Goal: Task Accomplishment & Management: Manage account settings

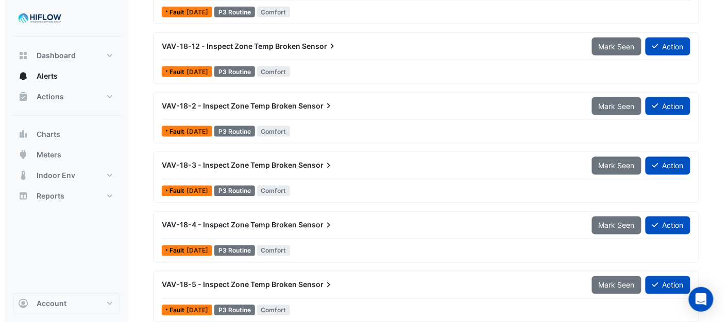
scroll to position [406, 0]
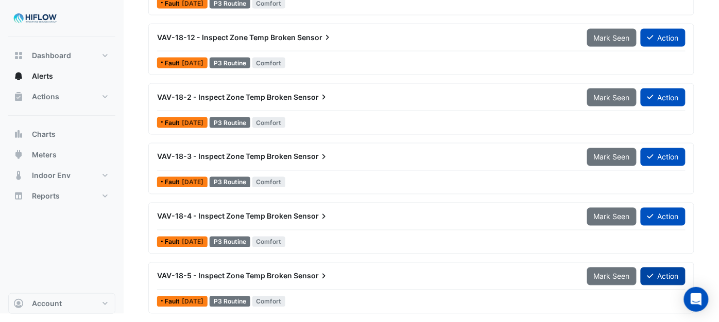
click at [660, 276] on button "Action" at bounding box center [663, 277] width 45 height 18
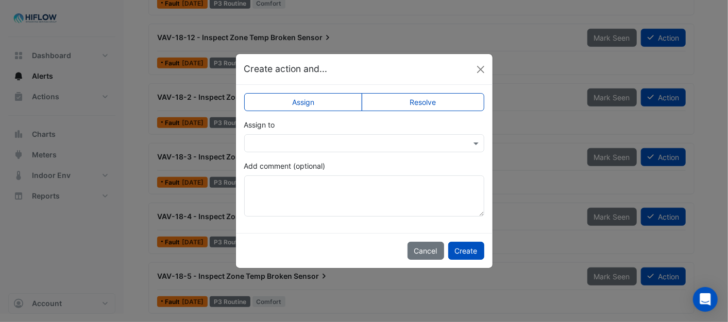
click at [470, 142] on div at bounding box center [364, 144] width 239 height 12
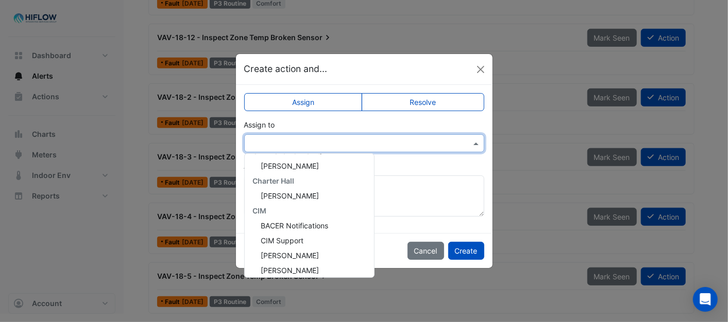
scroll to position [198, 0]
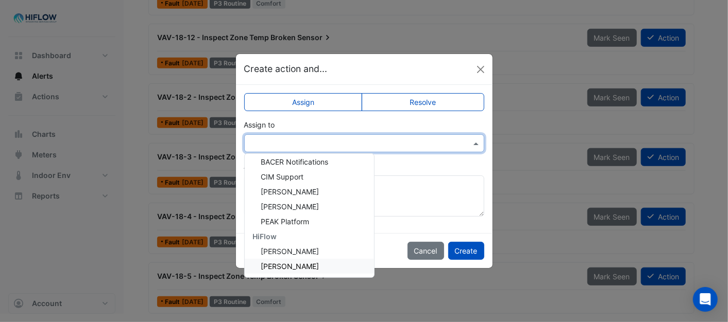
click at [301, 262] on span "[PERSON_NAME]" at bounding box center [290, 266] width 58 height 9
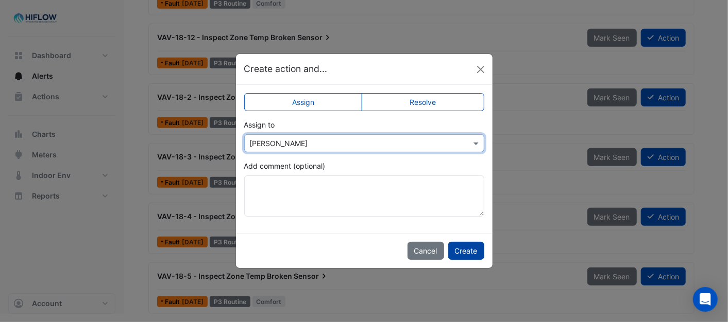
click at [471, 251] on button "Create" at bounding box center [466, 251] width 36 height 18
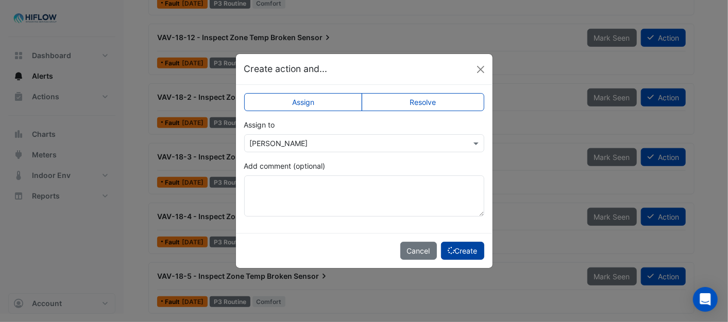
scroll to position [347, 0]
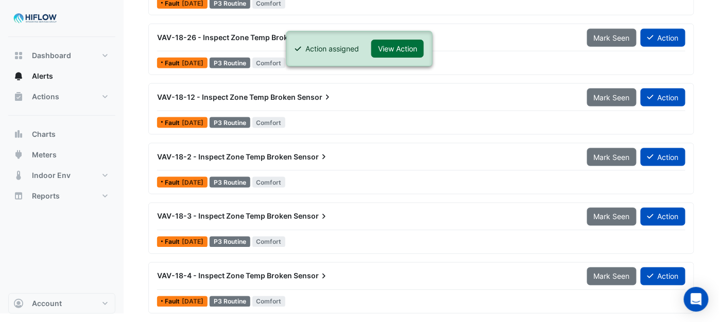
click at [402, 48] on button "View Action" at bounding box center [397, 49] width 53 height 18
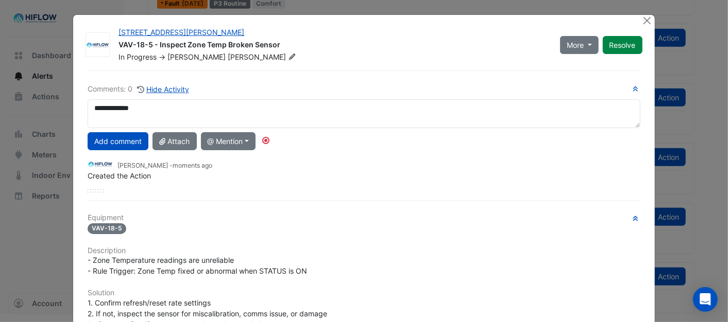
click at [132, 108] on textarea "**********" at bounding box center [364, 113] width 552 height 29
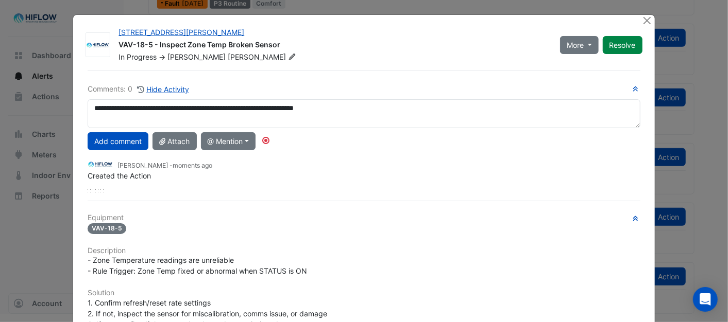
click at [348, 110] on textarea "**********" at bounding box center [364, 113] width 552 height 29
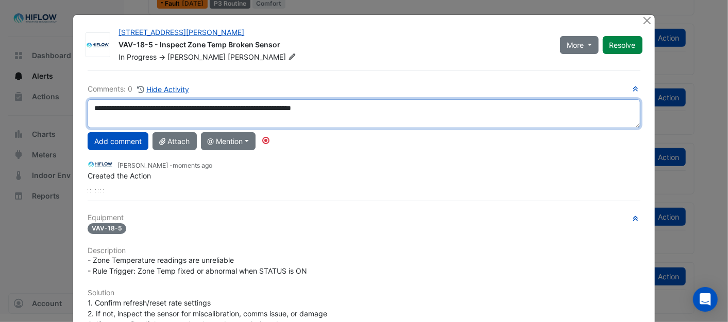
drag, startPoint x: 340, startPoint y: 107, endPoint x: 79, endPoint y: 111, distance: 261.2
click at [81, 111] on div "**********" at bounding box center [363, 113] width 564 height 29
click at [349, 107] on textarea "**********" at bounding box center [364, 113] width 552 height 29
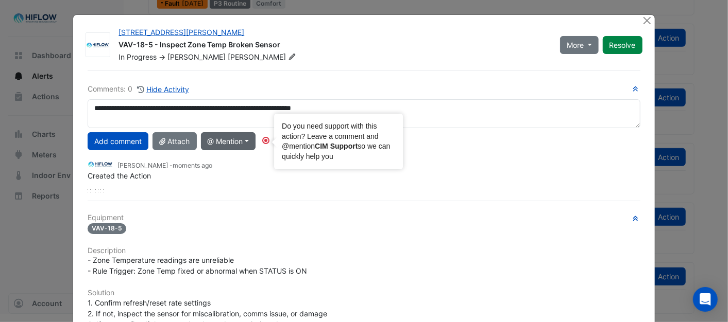
click at [266, 141] on circle "Tooltip anchor" at bounding box center [266, 141] width 6 height 6
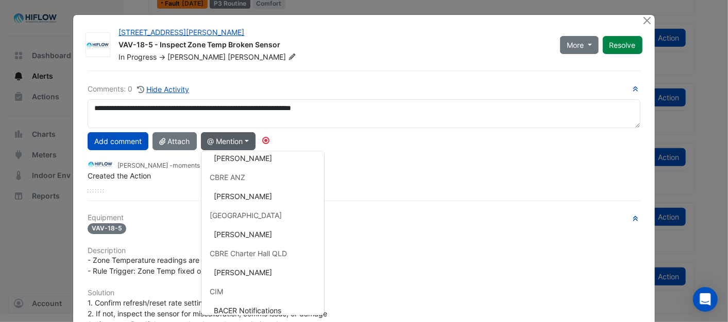
scroll to position [61, 0]
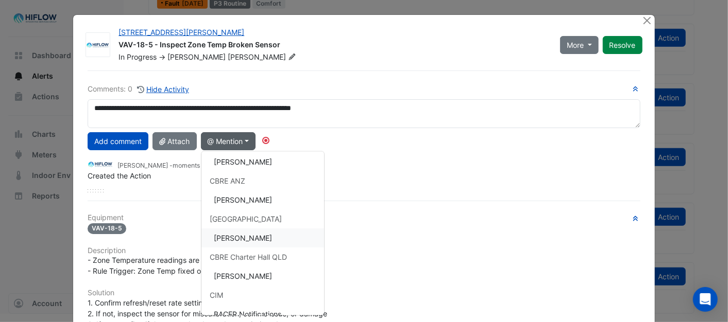
click at [247, 233] on button "[PERSON_NAME]" at bounding box center [262, 238] width 123 height 19
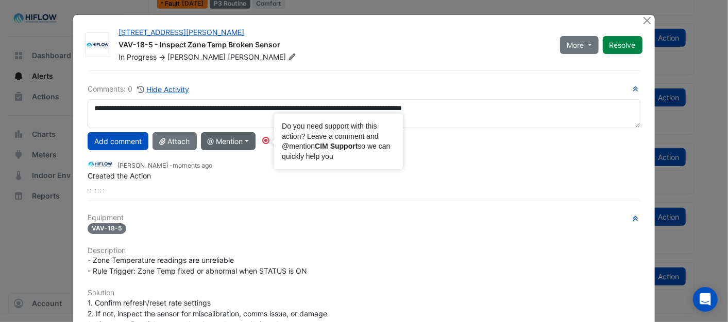
click at [268, 140] on icon "Tooltip anchor" at bounding box center [266, 140] width 8 height 8
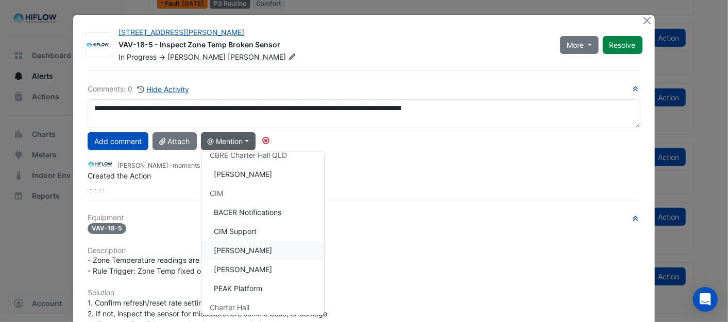
scroll to position [165, 0]
click at [244, 243] on button "[PERSON_NAME]" at bounding box center [262, 248] width 123 height 19
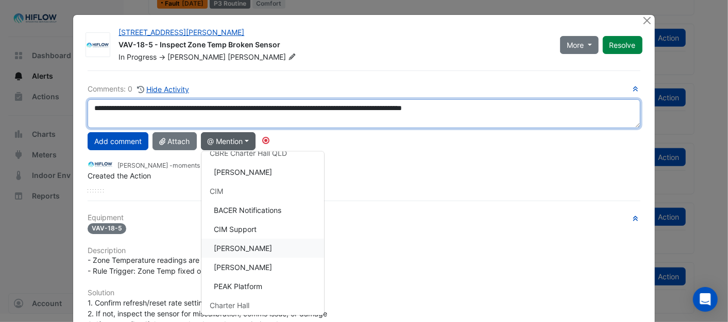
type textarea "**********"
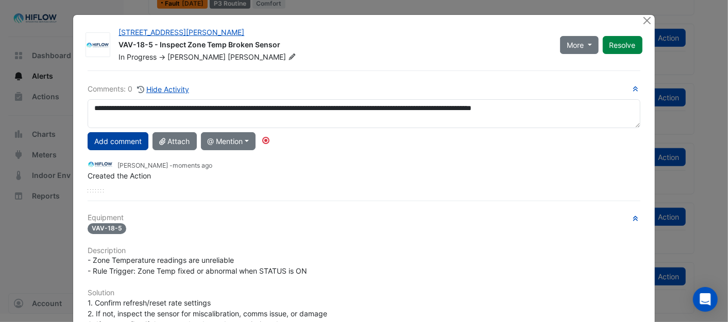
click at [119, 140] on button "Add comment" at bounding box center [118, 141] width 61 height 18
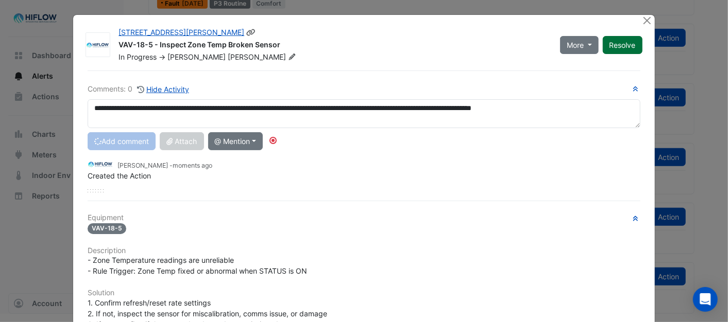
click at [620, 45] on button "Resolve" at bounding box center [623, 45] width 40 height 18
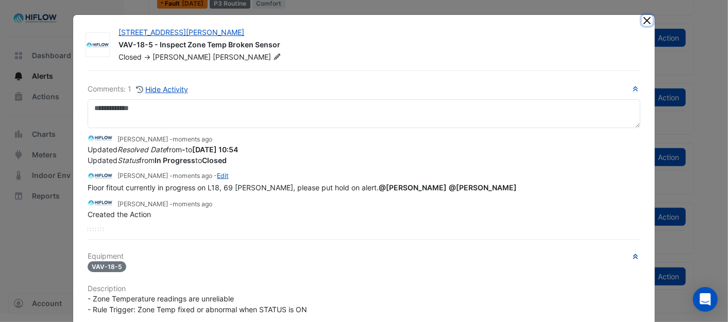
click at [644, 20] on button "Close" at bounding box center [647, 20] width 11 height 11
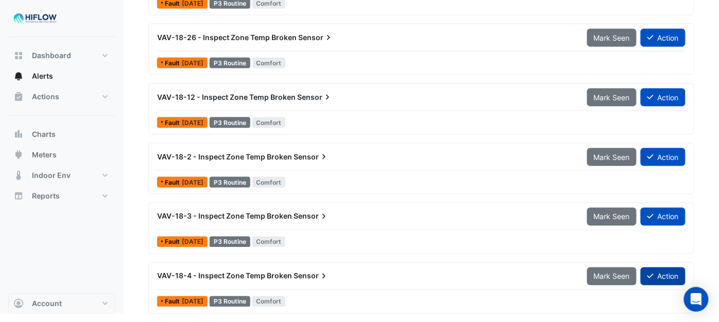
click at [661, 276] on button "Action" at bounding box center [663, 277] width 45 height 18
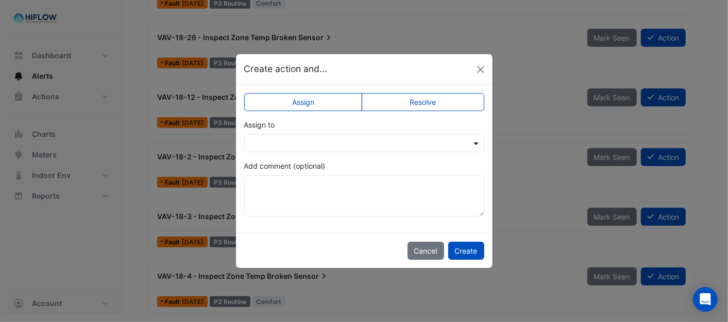
click at [472, 140] on span at bounding box center [477, 143] width 13 height 11
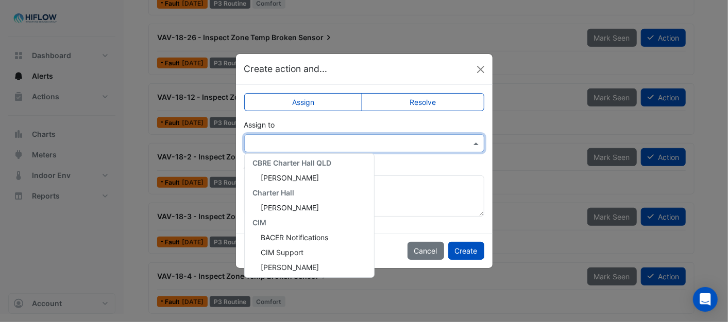
scroll to position [198, 0]
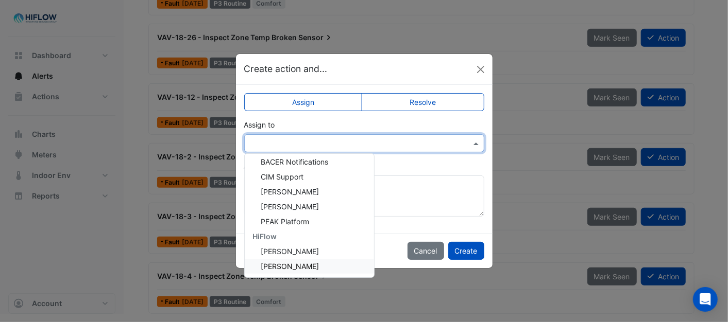
click at [288, 267] on span "[PERSON_NAME]" at bounding box center [290, 266] width 58 height 9
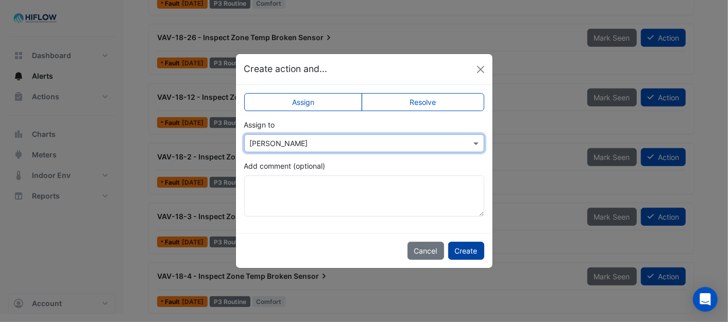
click at [462, 246] on button "Create" at bounding box center [466, 251] width 36 height 18
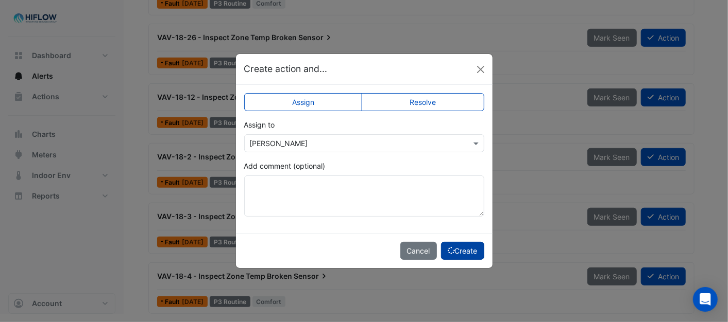
scroll to position [286, 0]
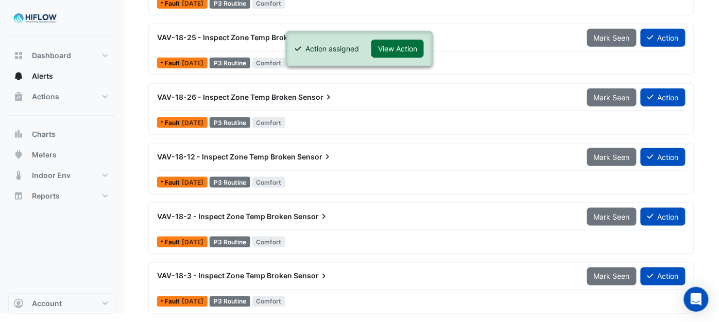
click at [394, 46] on button "View Action" at bounding box center [397, 49] width 53 height 18
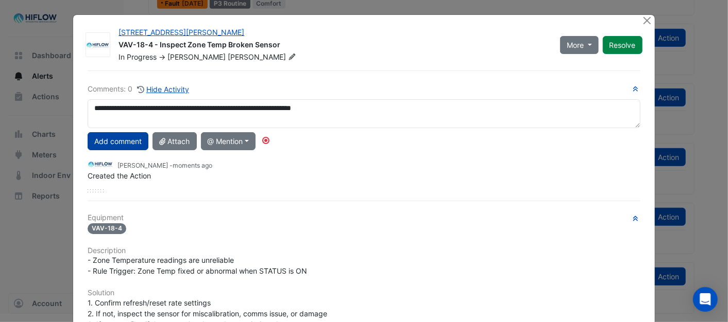
type textarea "**********"
click at [113, 136] on button "Add comment" at bounding box center [118, 141] width 61 height 18
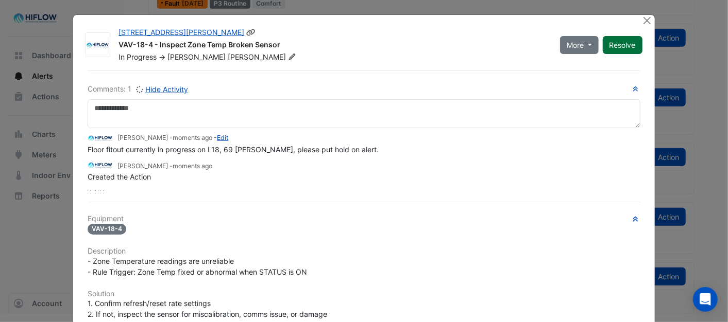
click at [621, 42] on button "Resolve" at bounding box center [623, 45] width 40 height 18
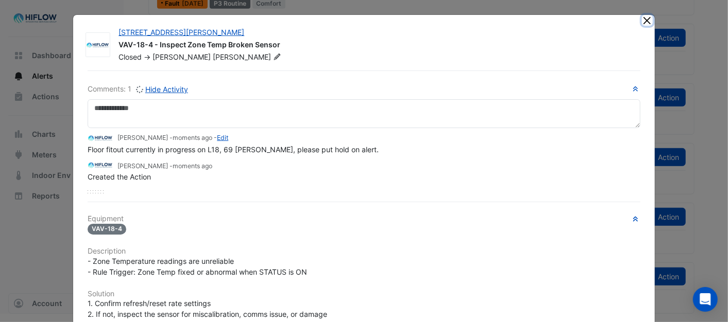
click at [642, 19] on button "Close" at bounding box center [647, 20] width 11 height 11
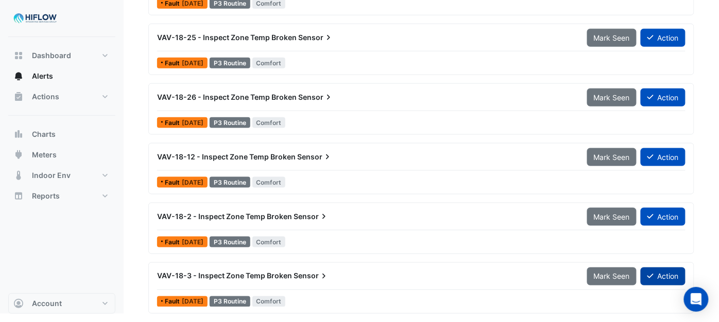
click at [664, 276] on button "Action" at bounding box center [663, 277] width 45 height 18
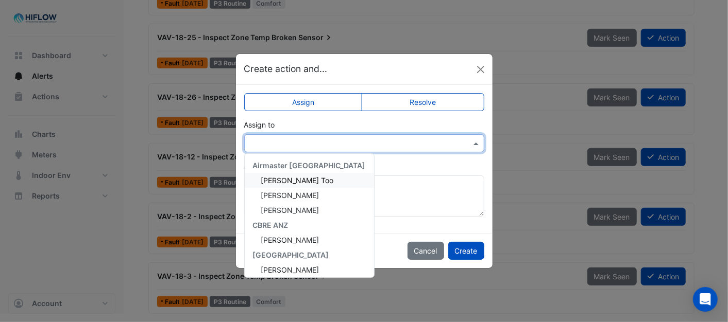
drag, startPoint x: 464, startPoint y: 140, endPoint x: 448, endPoint y: 149, distance: 18.7
click at [465, 140] on div at bounding box center [364, 144] width 239 height 12
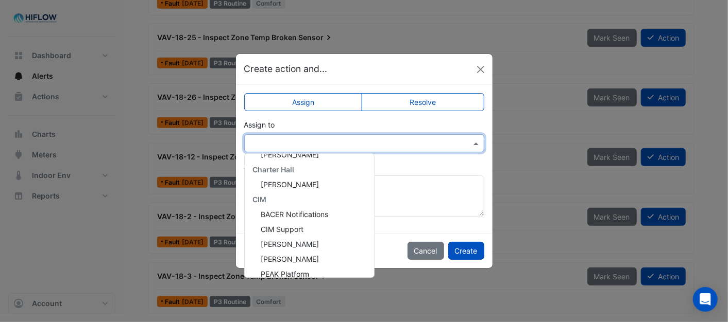
scroll to position [198, 0]
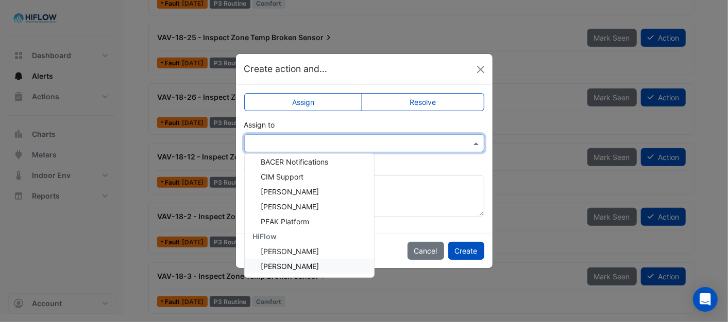
click at [311, 266] on div "[PERSON_NAME]" at bounding box center [309, 266] width 129 height 15
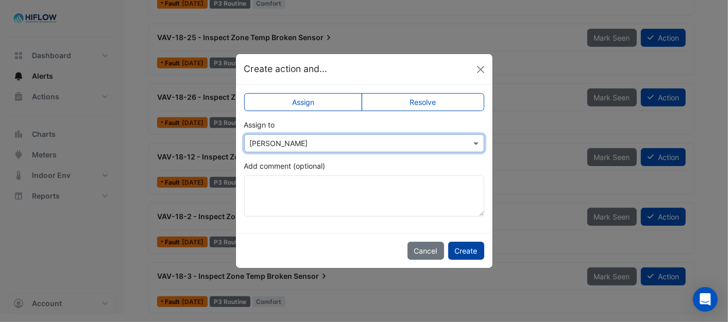
click at [470, 251] on button "Create" at bounding box center [466, 251] width 36 height 18
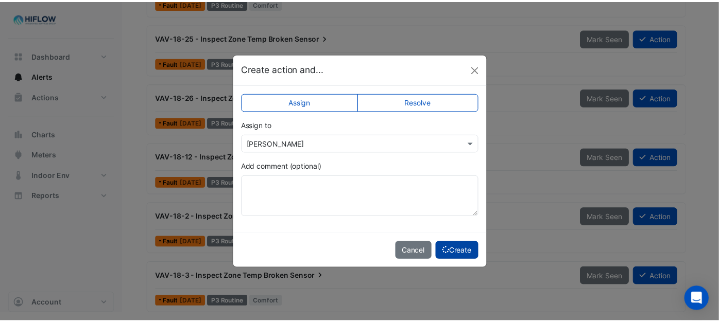
scroll to position [227, 0]
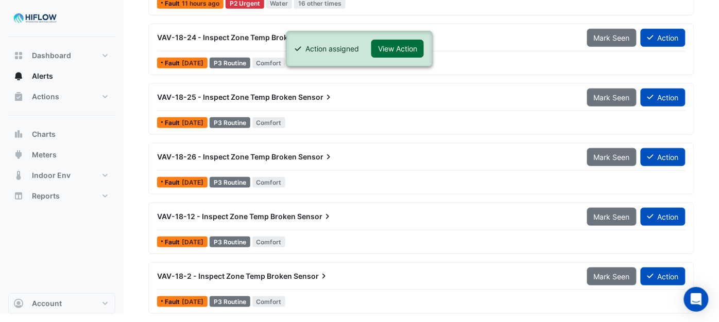
click at [400, 44] on button "View Action" at bounding box center [397, 49] width 53 height 18
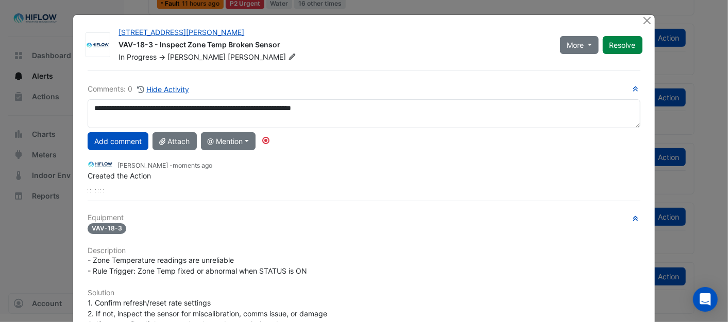
click at [252, 109] on textarea "**********" at bounding box center [364, 113] width 552 height 29
click at [330, 106] on textarea "**********" at bounding box center [364, 113] width 552 height 29
drag, startPoint x: 318, startPoint y: 109, endPoint x: 337, endPoint y: 109, distance: 19.1
click at [320, 109] on textarea "**********" at bounding box center [364, 113] width 552 height 29
drag, startPoint x: 361, startPoint y: 109, endPoint x: 74, endPoint y: 135, distance: 288.1
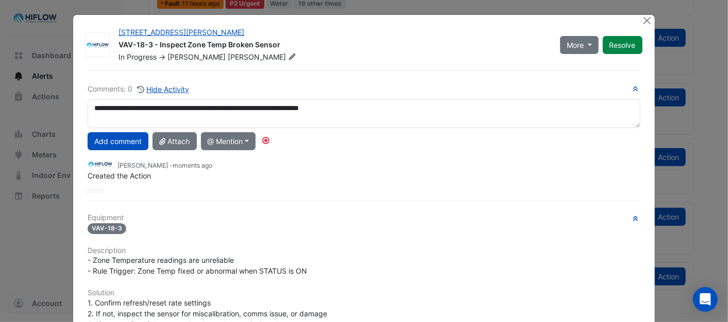
click at [74, 135] on div "[STREET_ADDRESS][PERSON_NAME] VAV-18-3 - Inspect Zone Temp Broken Sensor In Pro…" at bounding box center [363, 269] width 581 height 508
click at [391, 114] on textarea "**********" at bounding box center [364, 113] width 552 height 29
type textarea "**********"
click at [131, 143] on button "Add comment" at bounding box center [118, 141] width 61 height 18
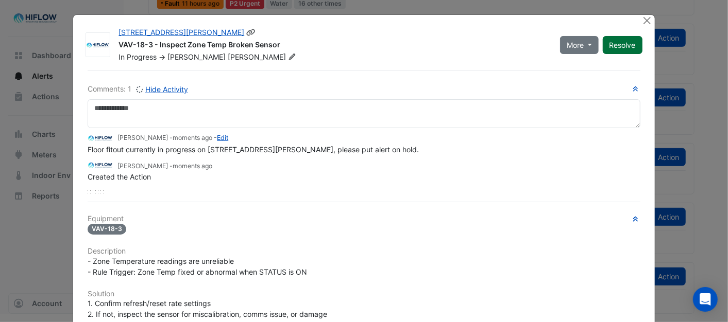
click at [625, 47] on button "Resolve" at bounding box center [623, 45] width 40 height 18
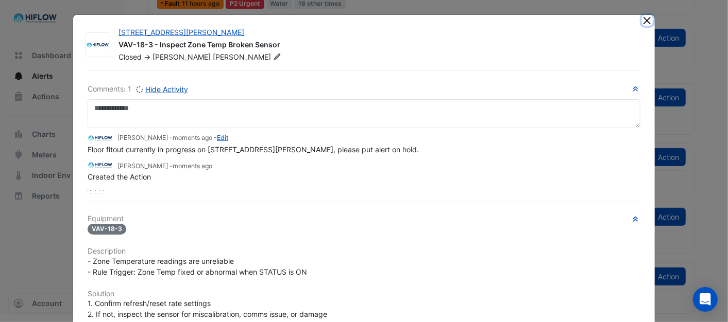
click at [645, 19] on button "Close" at bounding box center [647, 20] width 11 height 11
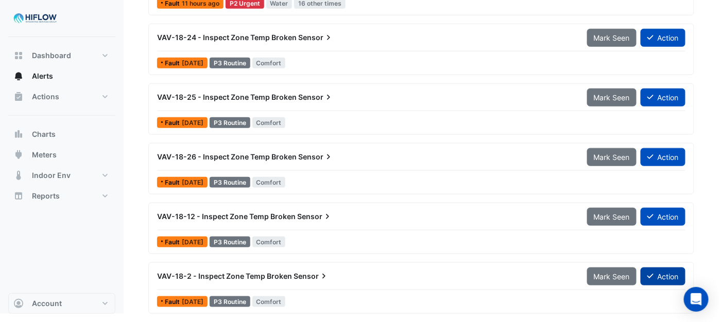
click at [662, 272] on button "Action" at bounding box center [663, 277] width 45 height 18
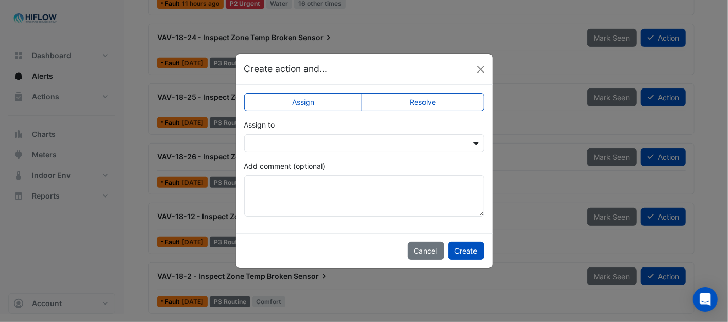
click at [474, 141] on span at bounding box center [477, 143] width 13 height 11
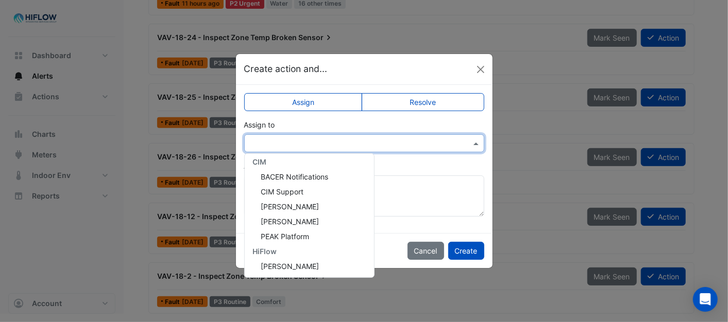
scroll to position [198, 0]
click at [289, 266] on span "[PERSON_NAME]" at bounding box center [290, 266] width 58 height 9
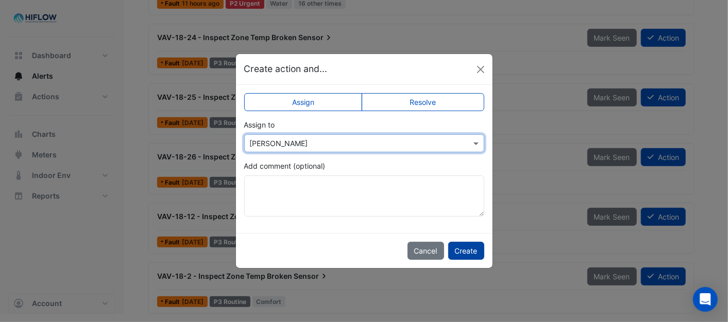
click at [461, 249] on button "Create" at bounding box center [466, 251] width 36 height 18
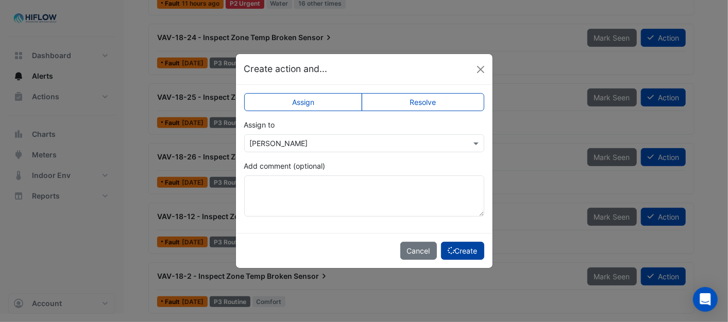
scroll to position [167, 0]
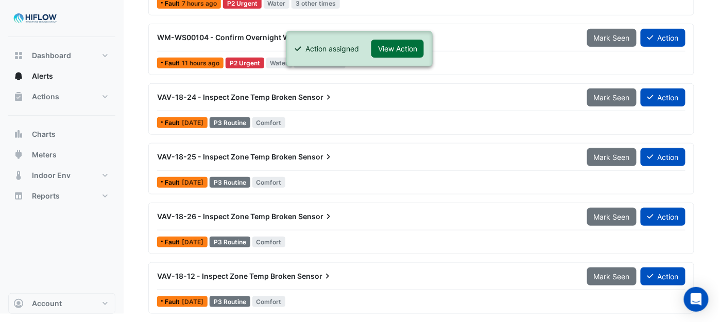
click at [400, 53] on button "View Action" at bounding box center [397, 49] width 53 height 18
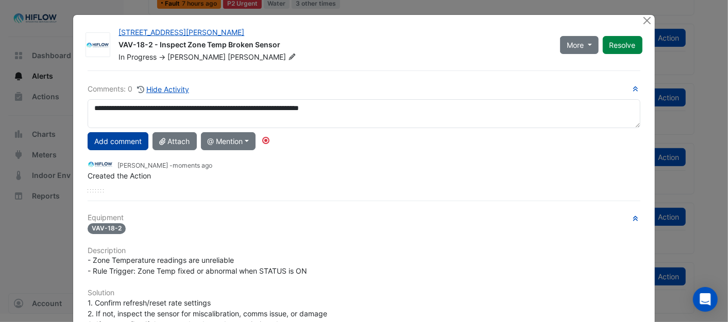
type textarea "**********"
click at [111, 146] on button "Add comment" at bounding box center [118, 141] width 61 height 18
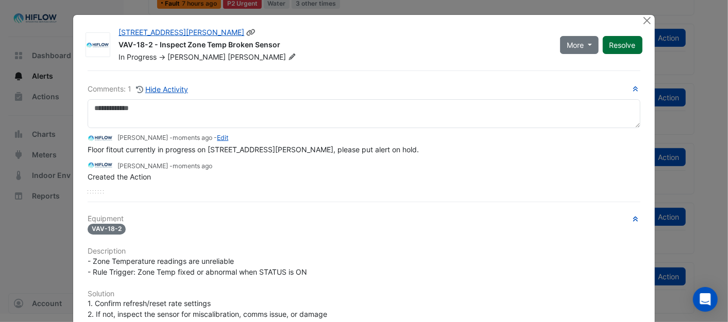
click at [624, 44] on button "Resolve" at bounding box center [623, 45] width 40 height 18
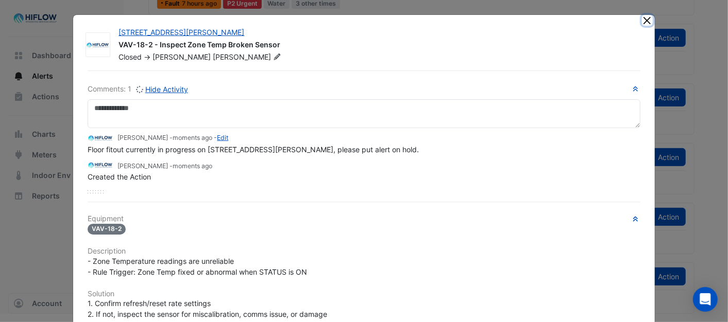
click at [644, 21] on button "Close" at bounding box center [647, 20] width 11 height 11
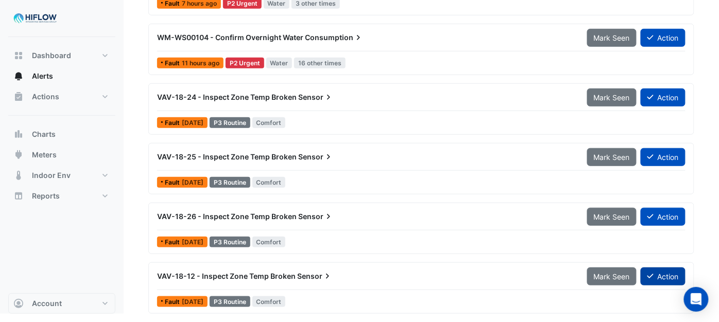
click at [670, 276] on button "Action" at bounding box center [663, 277] width 45 height 18
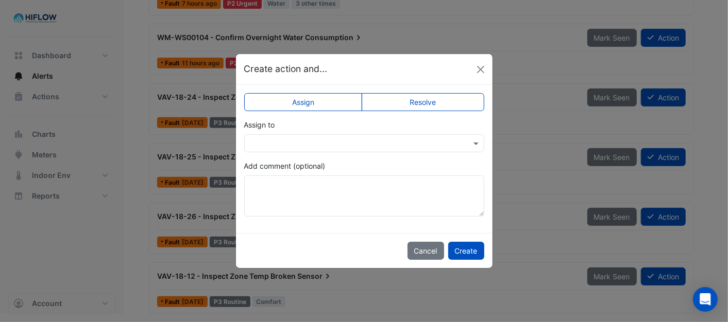
click at [466, 139] on div at bounding box center [364, 144] width 239 height 12
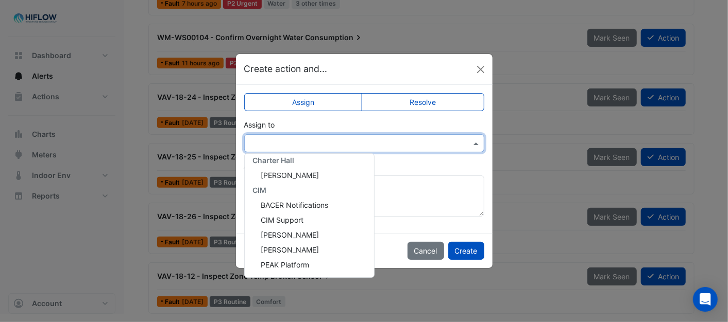
scroll to position [198, 0]
click at [297, 265] on span "[PERSON_NAME]" at bounding box center [290, 266] width 58 height 9
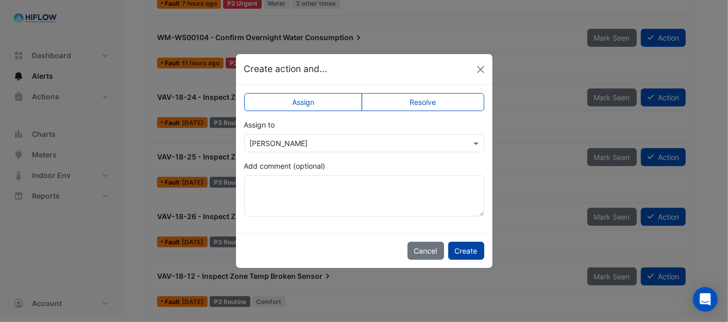
click at [467, 251] on button "Create" at bounding box center [466, 251] width 36 height 18
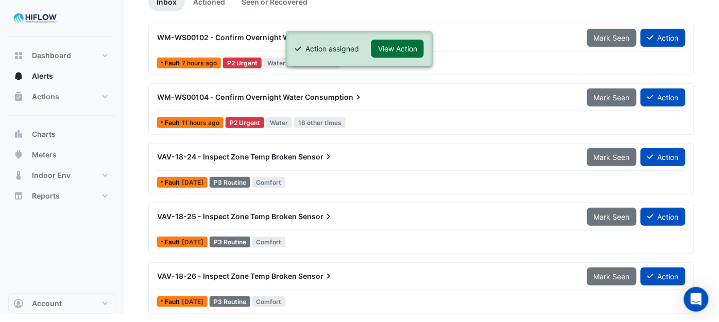
click at [397, 40] on button "View Action" at bounding box center [397, 49] width 53 height 18
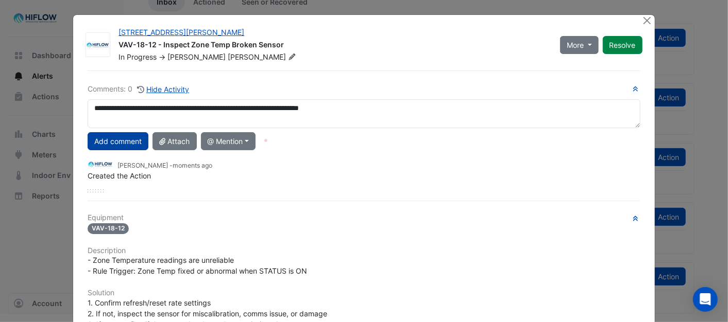
type textarea "**********"
click at [115, 141] on button "Add comment" at bounding box center [118, 141] width 61 height 18
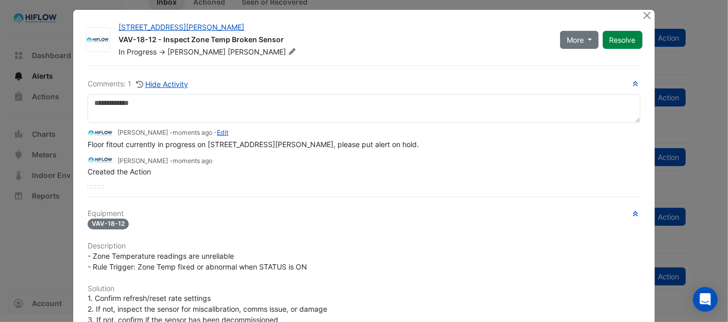
scroll to position [0, 0]
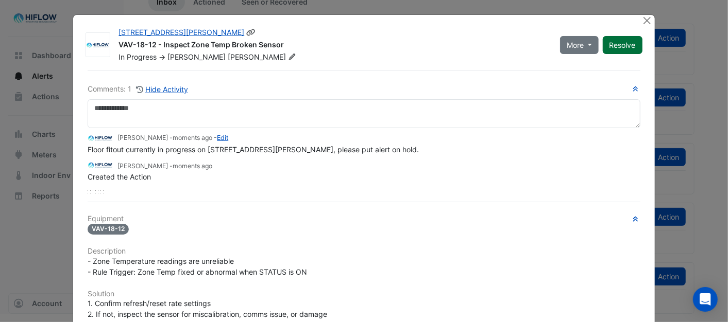
click at [615, 42] on button "Resolve" at bounding box center [623, 45] width 40 height 18
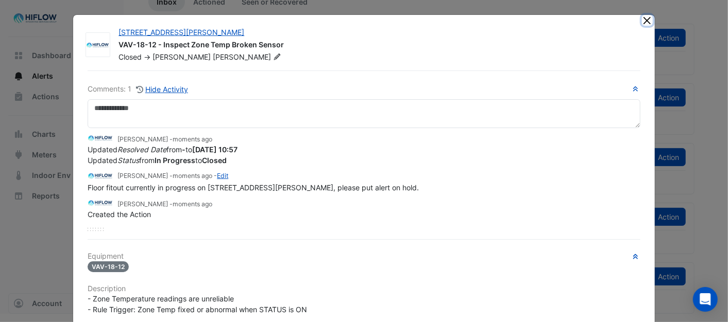
click at [642, 21] on button "Close" at bounding box center [647, 20] width 11 height 11
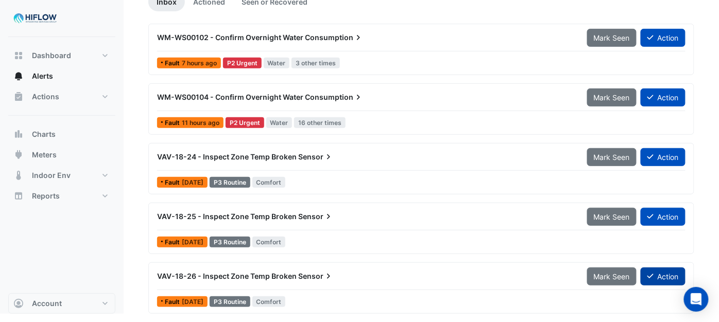
click at [671, 280] on button "Action" at bounding box center [663, 277] width 45 height 18
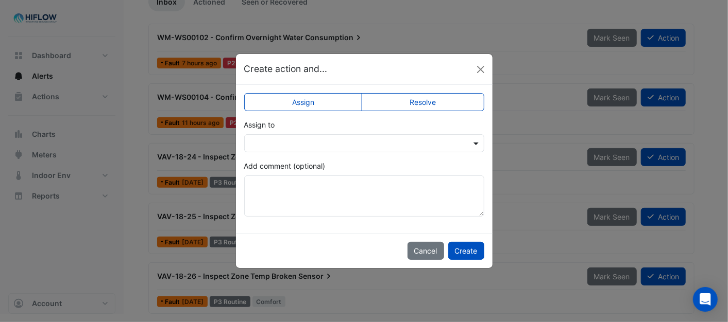
click at [474, 143] on span at bounding box center [477, 143] width 13 height 11
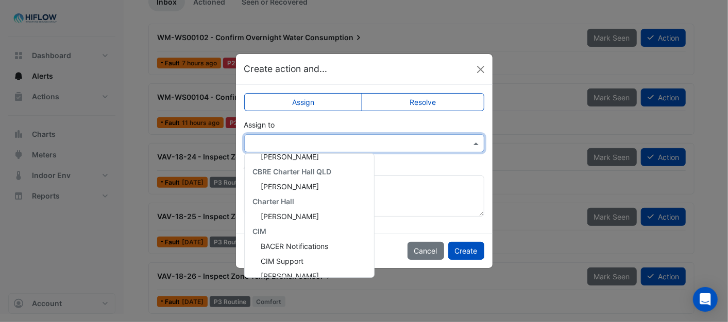
scroll to position [198, 0]
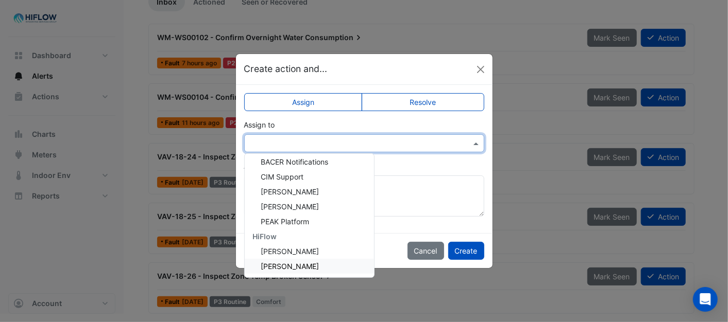
click at [295, 264] on span "[PERSON_NAME]" at bounding box center [290, 266] width 58 height 9
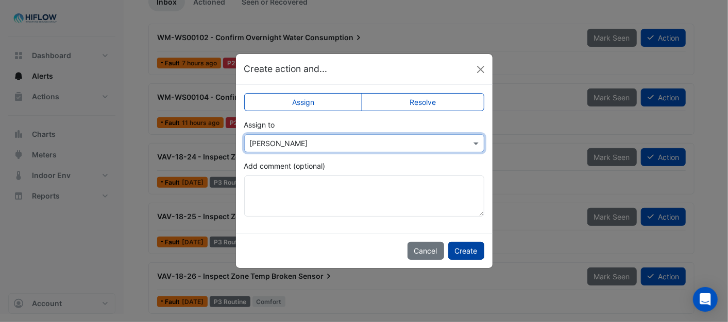
click at [471, 249] on button "Create" at bounding box center [466, 251] width 36 height 18
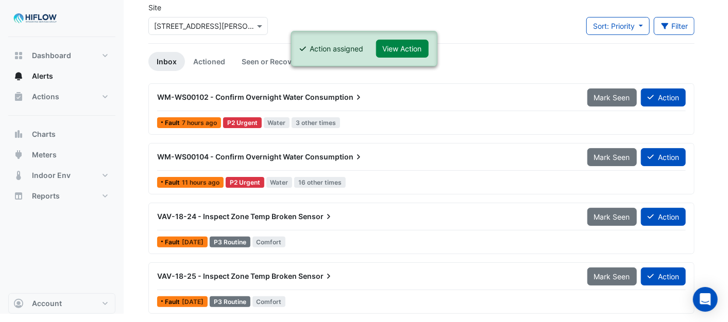
scroll to position [47, 0]
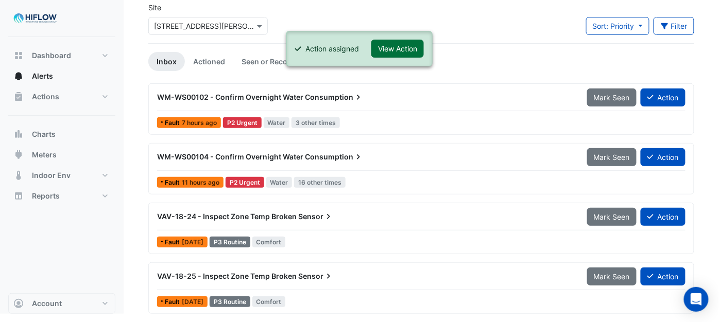
click at [403, 43] on button "View Action" at bounding box center [397, 49] width 53 height 18
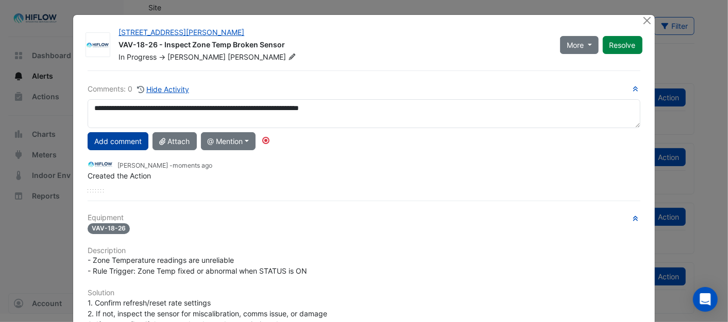
type textarea "**********"
click at [123, 140] on button "Add comment" at bounding box center [118, 141] width 61 height 18
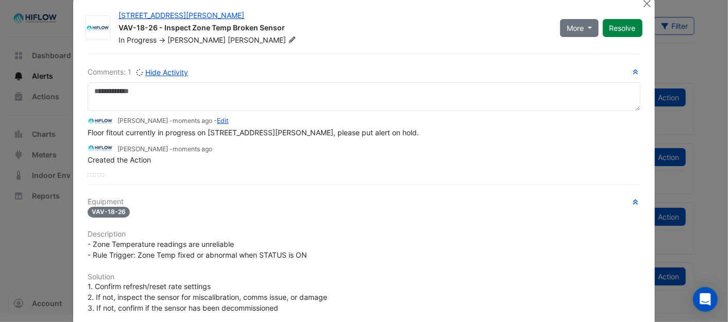
scroll to position [0, 0]
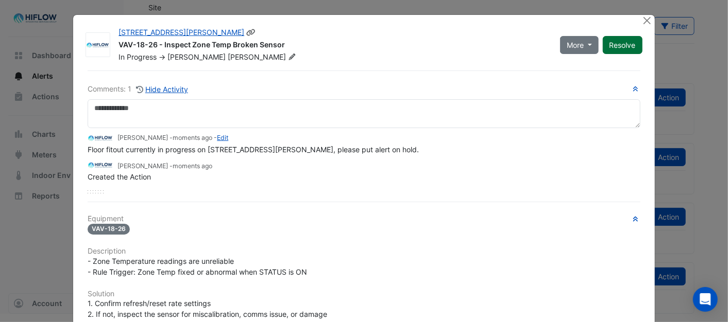
click at [621, 44] on button "Resolve" at bounding box center [623, 45] width 40 height 18
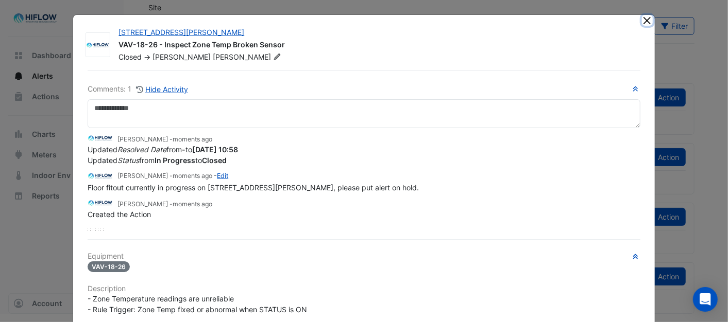
click at [643, 19] on button "Close" at bounding box center [647, 20] width 11 height 11
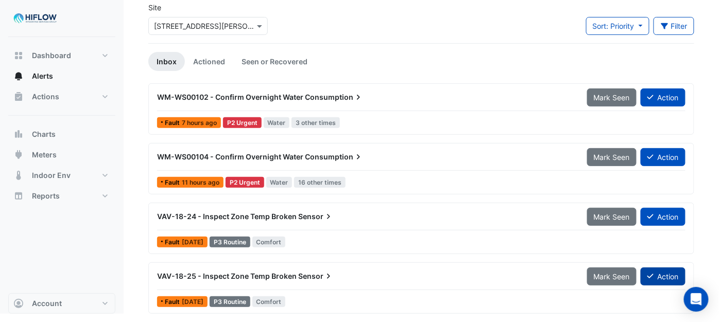
click at [658, 275] on button "Action" at bounding box center [663, 277] width 45 height 18
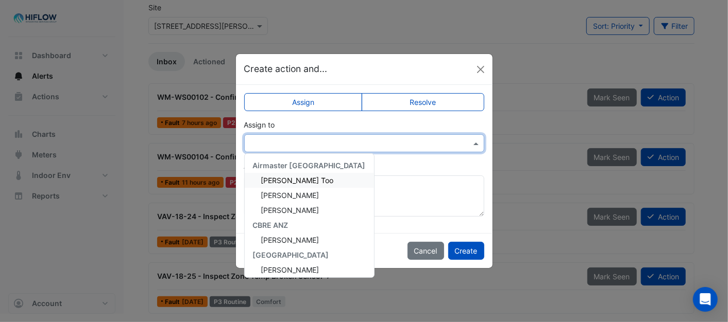
click at [481, 141] on span at bounding box center [477, 143] width 13 height 11
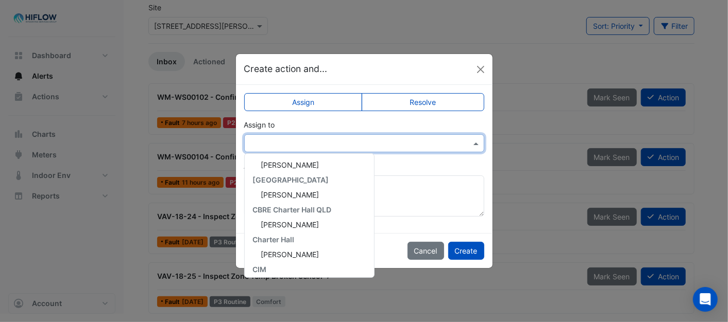
scroll to position [198, 0]
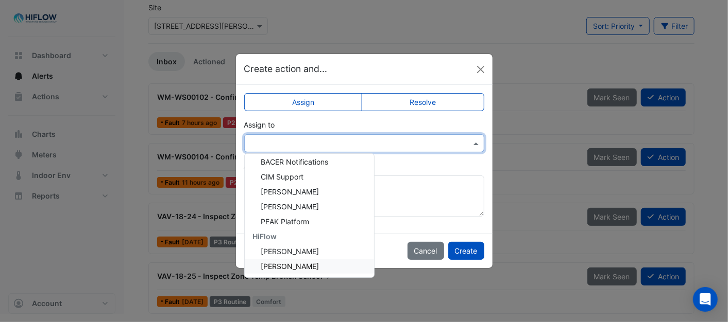
click at [288, 263] on span "[PERSON_NAME]" at bounding box center [290, 266] width 58 height 9
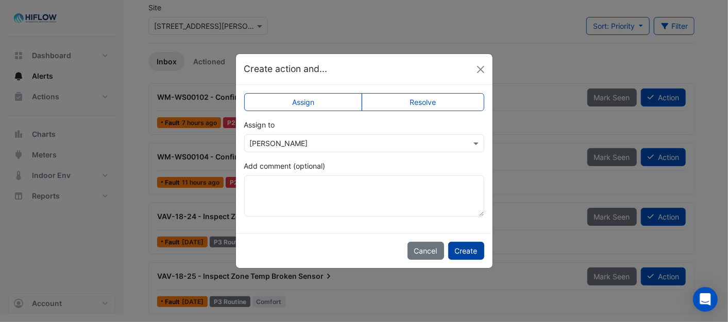
click at [472, 249] on button "Create" at bounding box center [466, 251] width 36 height 18
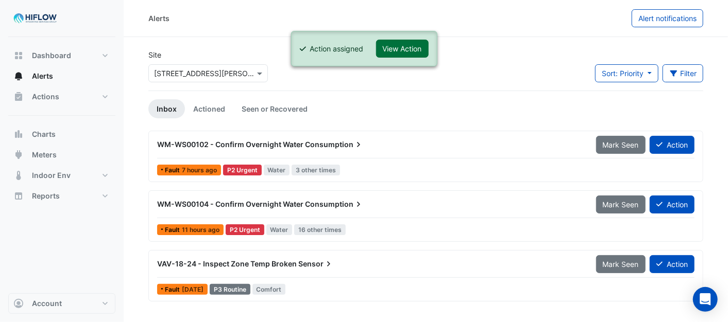
click at [414, 50] on button "View Action" at bounding box center [402, 49] width 53 height 18
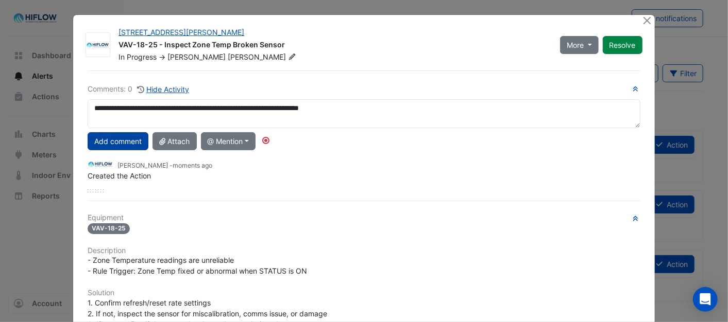
type textarea "**********"
click at [112, 138] on button "Add comment" at bounding box center [118, 141] width 61 height 18
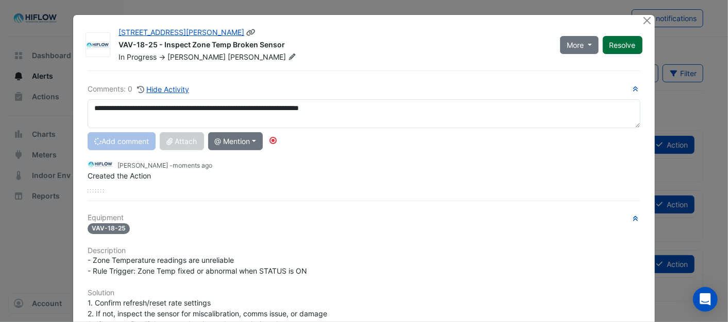
click at [616, 44] on button "Resolve" at bounding box center [623, 45] width 40 height 18
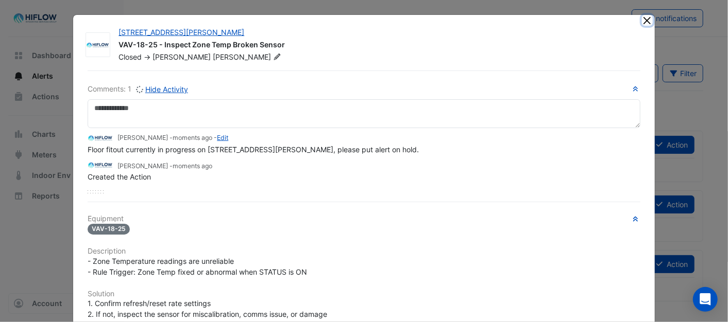
click at [644, 21] on button "Close" at bounding box center [647, 20] width 11 height 11
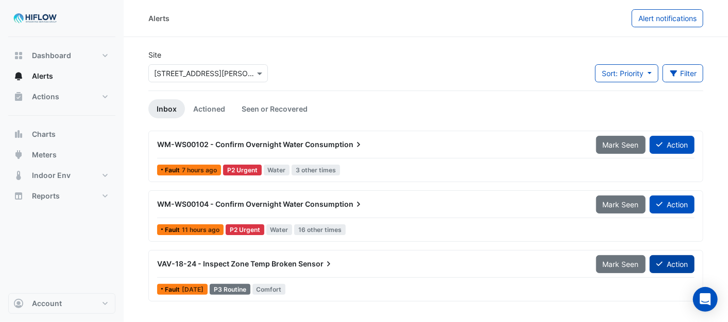
click at [670, 261] on button "Action" at bounding box center [671, 264] width 45 height 18
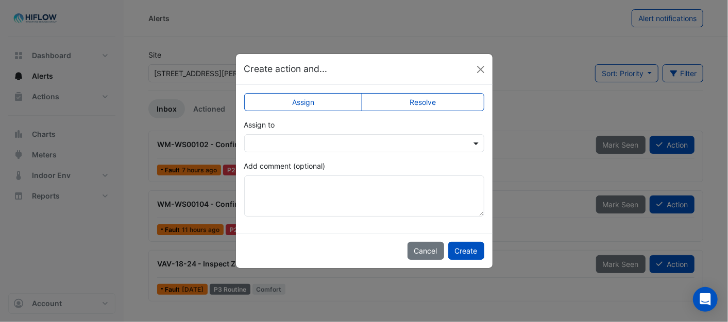
click at [479, 142] on span at bounding box center [477, 143] width 13 height 11
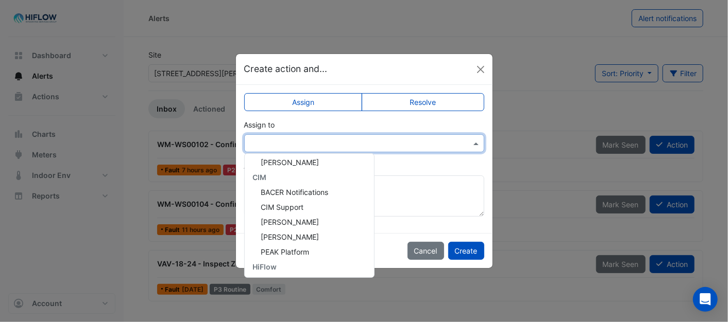
scroll to position [198, 0]
click at [281, 268] on span "[PERSON_NAME]" at bounding box center [290, 266] width 58 height 9
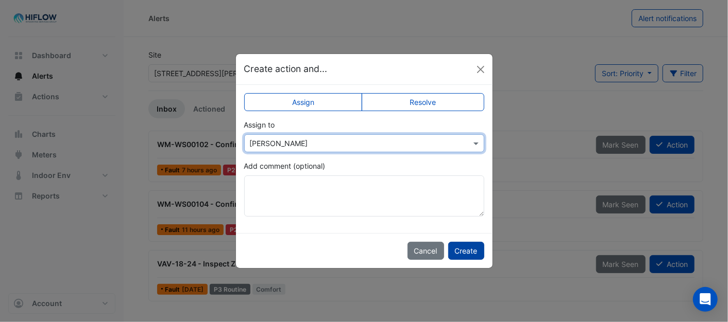
click at [466, 252] on button "Create" at bounding box center [466, 251] width 36 height 18
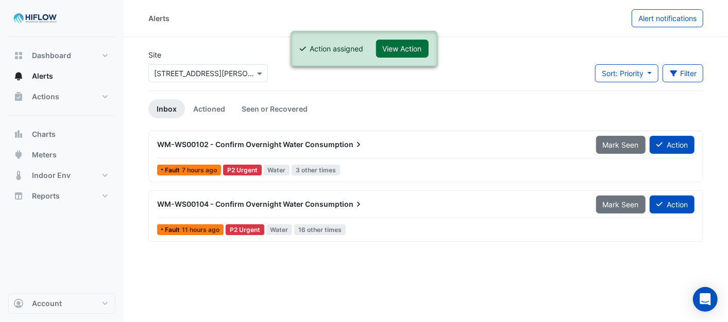
click at [411, 47] on button "View Action" at bounding box center [402, 49] width 53 height 18
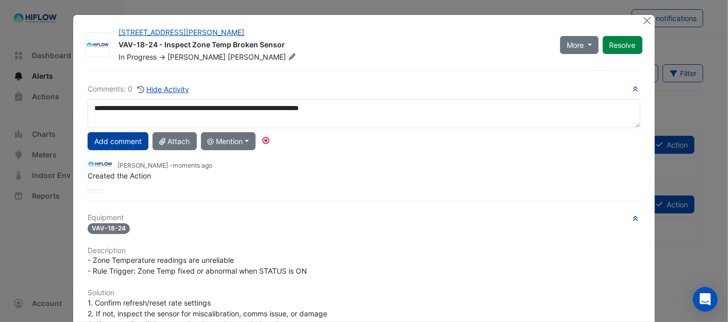
type textarea "**********"
click at [121, 141] on button "Add comment" at bounding box center [118, 141] width 61 height 18
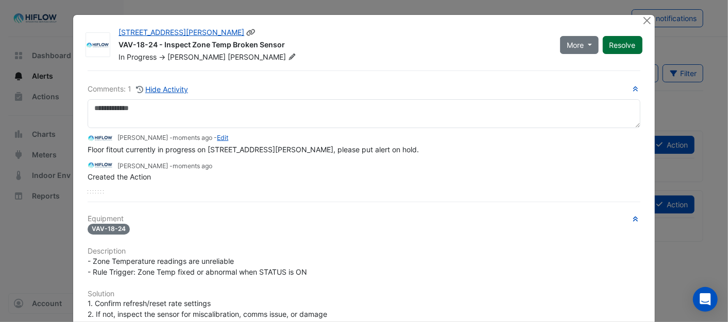
click at [621, 47] on button "Resolve" at bounding box center [623, 45] width 40 height 18
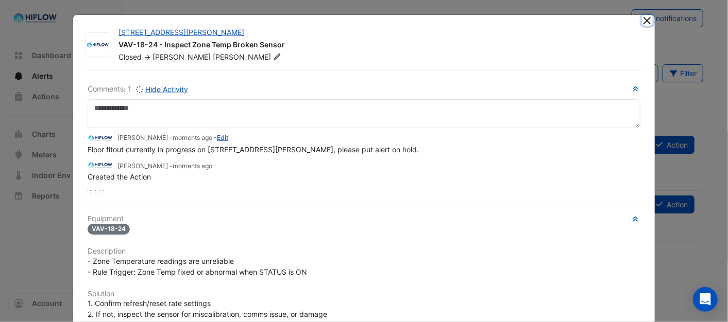
click at [642, 22] on button "Close" at bounding box center [647, 20] width 11 height 11
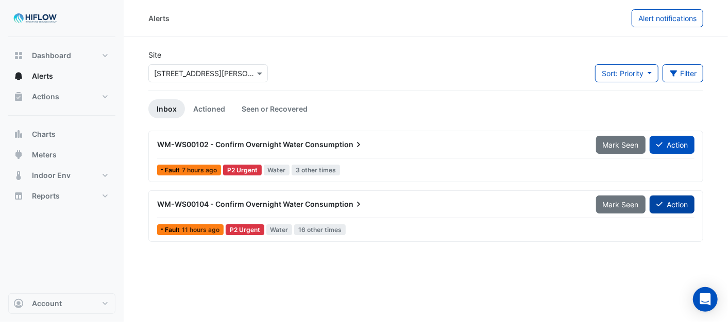
click at [677, 205] on button "Action" at bounding box center [671, 205] width 45 height 18
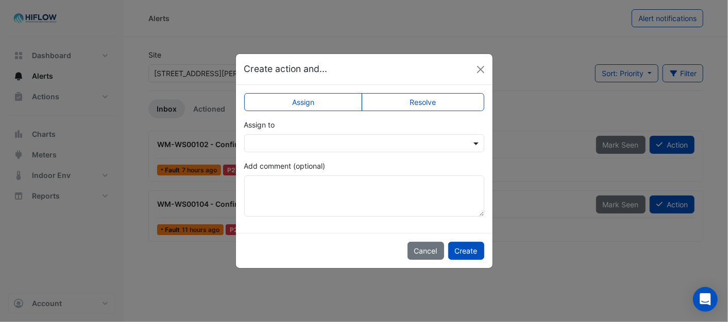
click at [471, 140] on span at bounding box center [477, 143] width 13 height 11
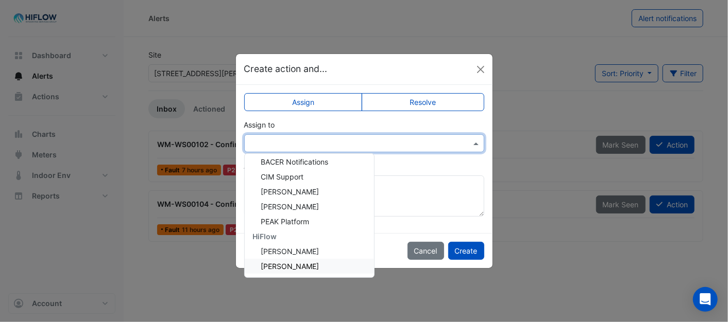
click at [286, 265] on span "[PERSON_NAME]" at bounding box center [290, 266] width 58 height 9
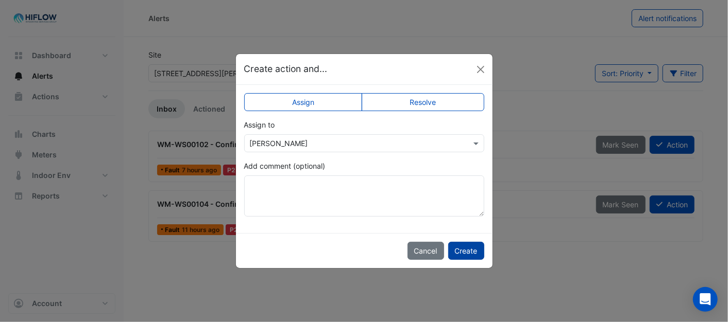
click at [467, 251] on button "Create" at bounding box center [466, 251] width 36 height 18
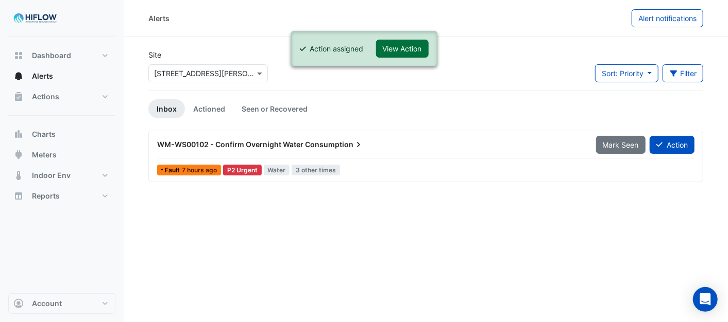
click at [407, 50] on button "View Action" at bounding box center [402, 49] width 53 height 18
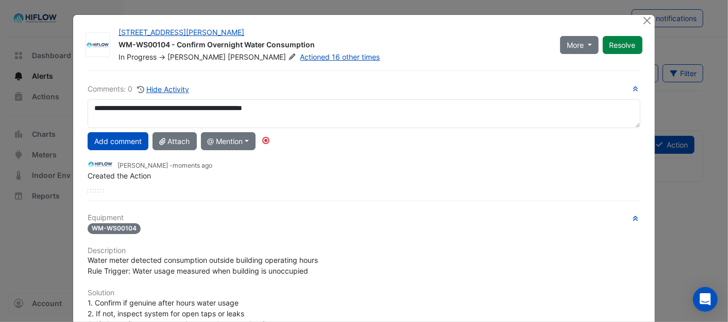
drag, startPoint x: 285, startPoint y: 106, endPoint x: 60, endPoint y: 110, distance: 225.6
click at [60, 110] on ngb-modal-window "[STREET_ADDRESS][PERSON_NAME] WM-WS00104 - Confirm Overnight Water Consumption …" at bounding box center [364, 161] width 728 height 322
click at [299, 106] on textarea "**********" at bounding box center [364, 113] width 552 height 29
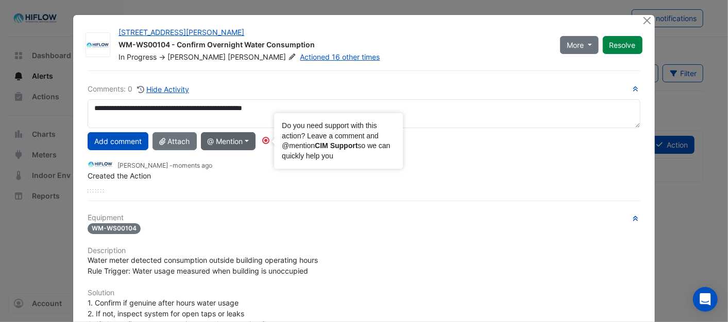
click at [265, 138] on circle "Tooltip anchor" at bounding box center [266, 141] width 6 height 6
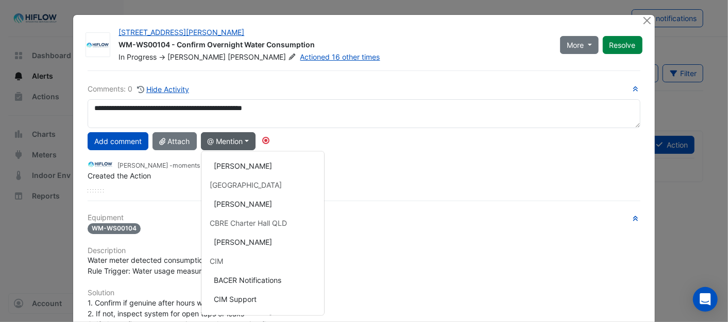
scroll to position [88, 0]
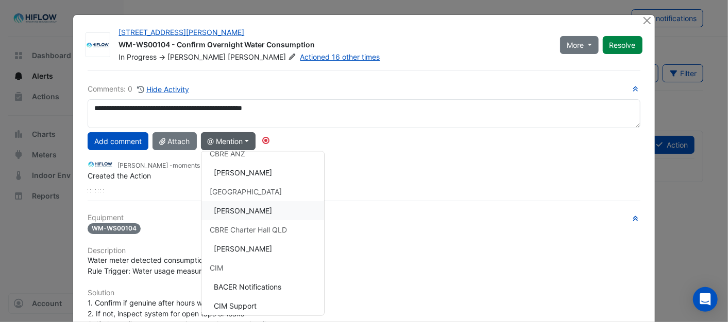
click at [263, 211] on button "[PERSON_NAME]" at bounding box center [262, 210] width 123 height 19
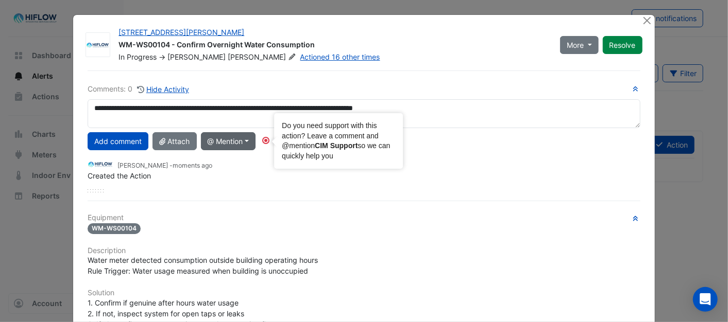
click at [265, 139] on circle "Tooltip anchor" at bounding box center [266, 141] width 6 height 6
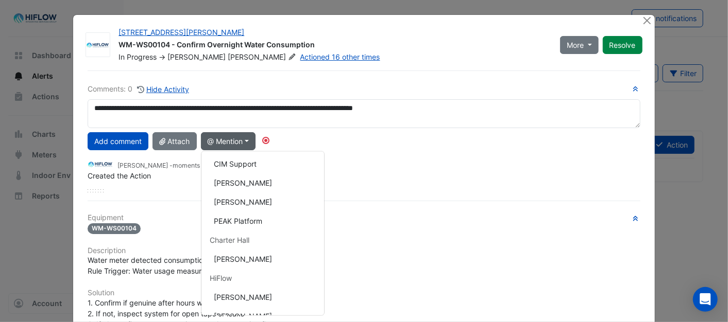
scroll to position [244, 0]
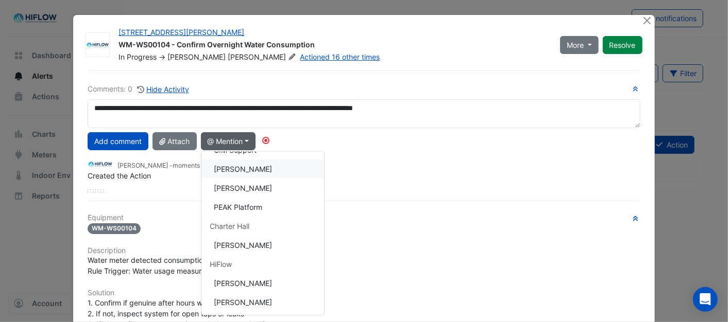
click at [244, 160] on button "[PERSON_NAME]" at bounding box center [262, 169] width 123 height 19
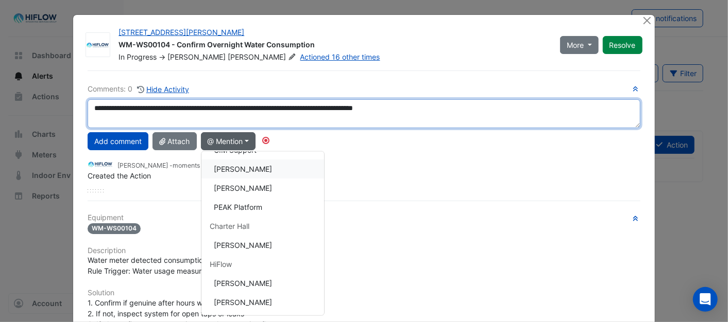
type textarea "**********"
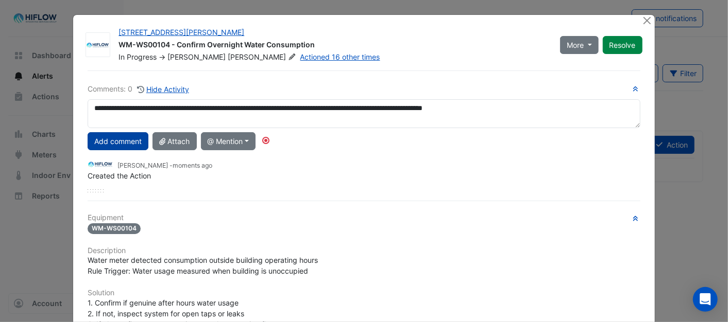
click at [113, 139] on button "Add comment" at bounding box center [118, 141] width 61 height 18
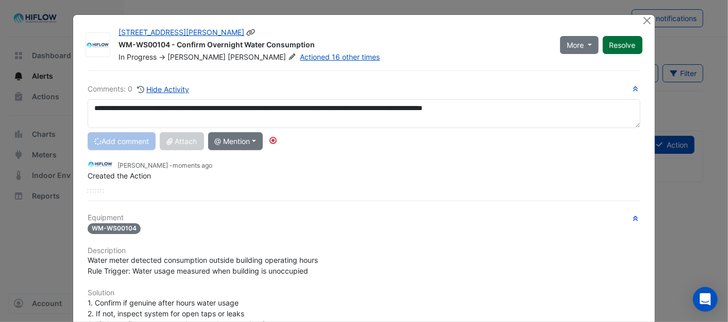
click at [615, 45] on button "Resolve" at bounding box center [623, 45] width 40 height 18
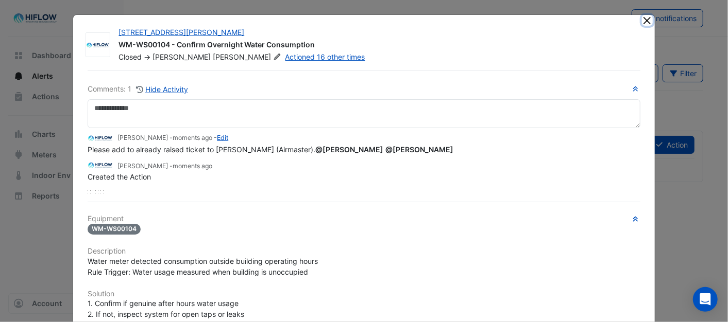
click at [644, 22] on button "Close" at bounding box center [647, 20] width 11 height 11
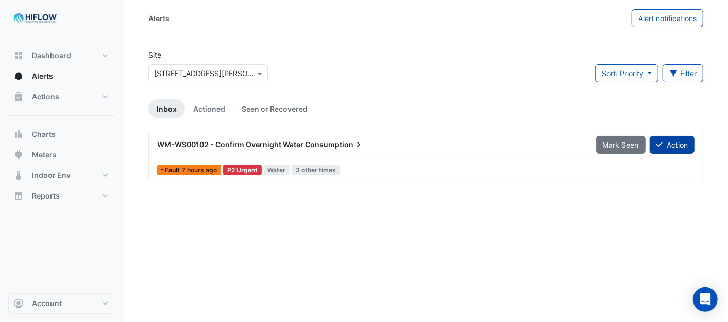
click at [666, 145] on button "Action" at bounding box center [671, 145] width 45 height 18
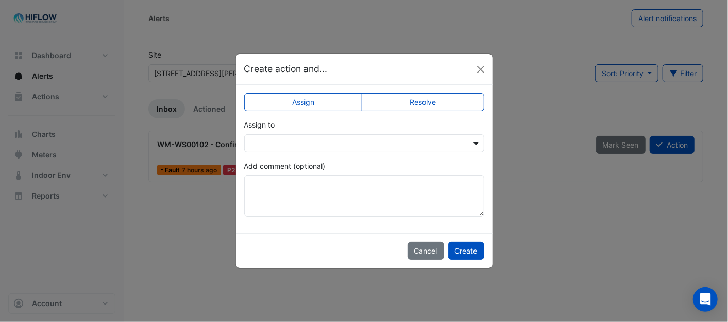
click at [478, 141] on span at bounding box center [477, 143] width 13 height 11
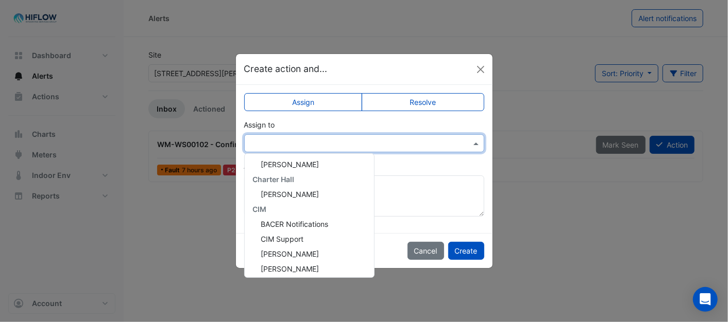
scroll to position [198, 0]
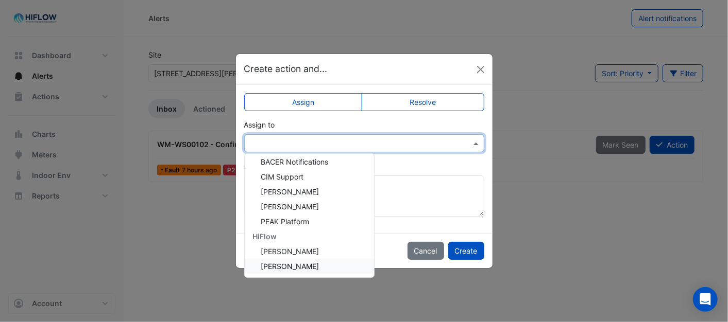
click at [298, 264] on span "[PERSON_NAME]" at bounding box center [290, 266] width 58 height 9
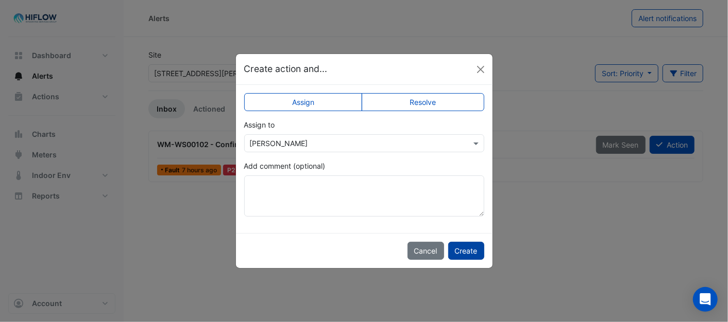
click at [474, 250] on button "Create" at bounding box center [466, 251] width 36 height 18
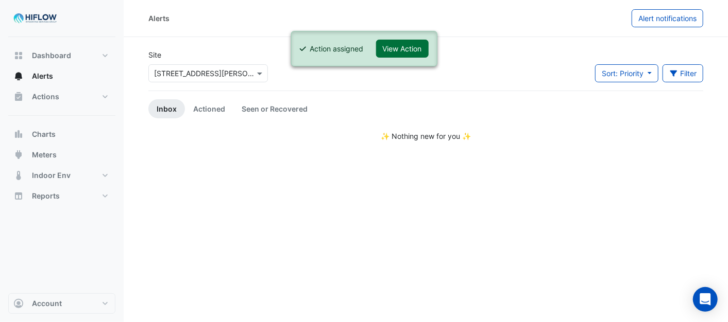
click at [400, 49] on button "View Action" at bounding box center [402, 49] width 53 height 18
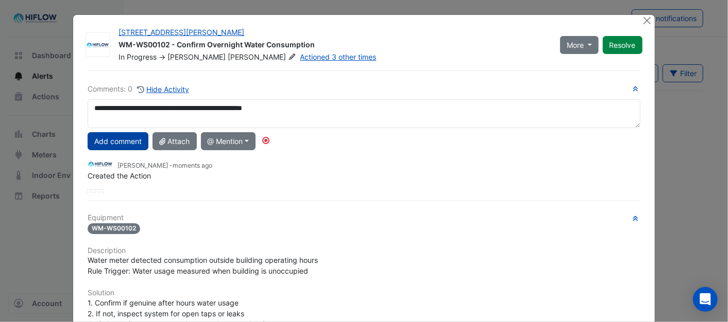
type textarea "**********"
click at [126, 138] on button "Add comment" at bounding box center [118, 141] width 61 height 18
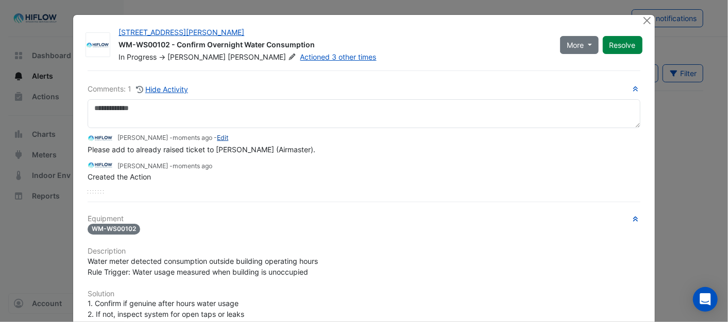
click at [217, 138] on link "Edit" at bounding box center [222, 138] width 11 height 8
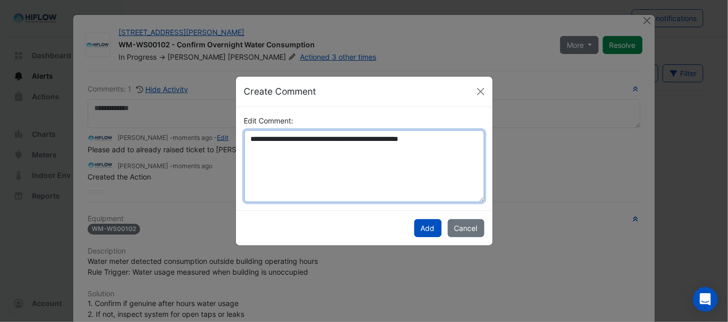
click at [454, 145] on textarea "**********" at bounding box center [364, 166] width 240 height 72
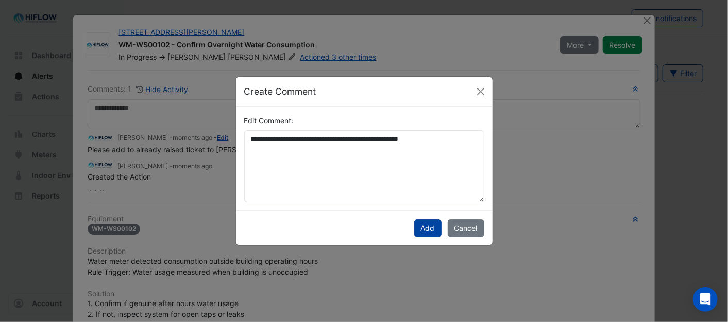
click at [430, 228] on button "Add" at bounding box center [427, 228] width 27 height 18
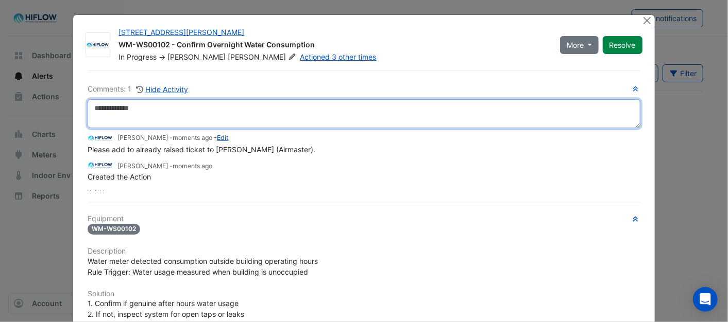
click at [103, 110] on textarea at bounding box center [364, 113] width 552 height 29
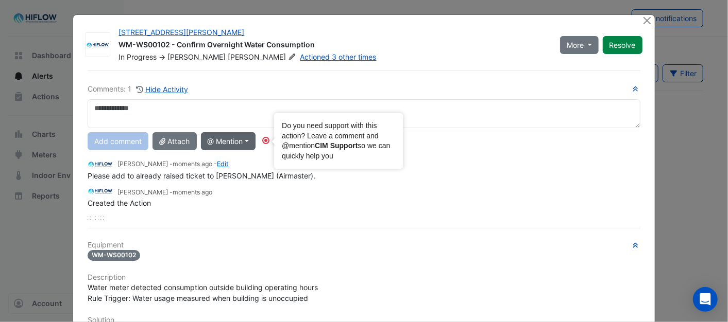
click at [263, 141] on circle "Tooltip anchor" at bounding box center [266, 141] width 6 height 6
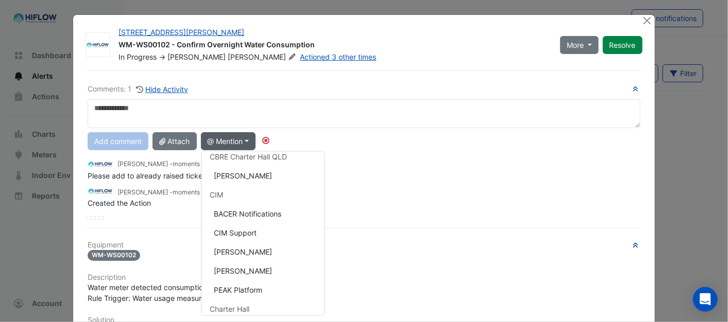
scroll to position [149, 0]
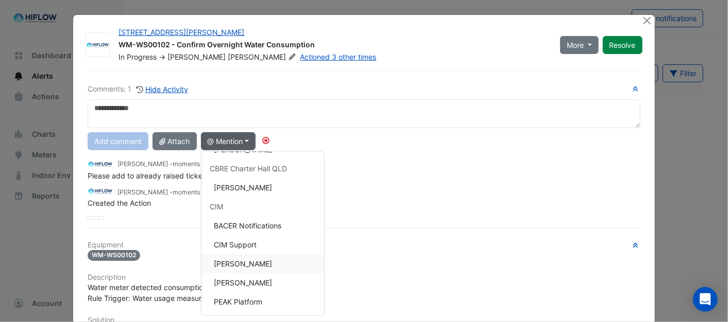
click at [250, 260] on button "[PERSON_NAME]" at bounding box center [262, 263] width 123 height 19
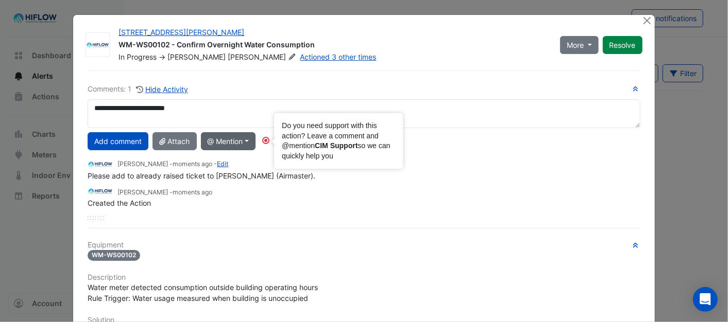
click at [264, 140] on circle "Tooltip anchor" at bounding box center [266, 141] width 6 height 6
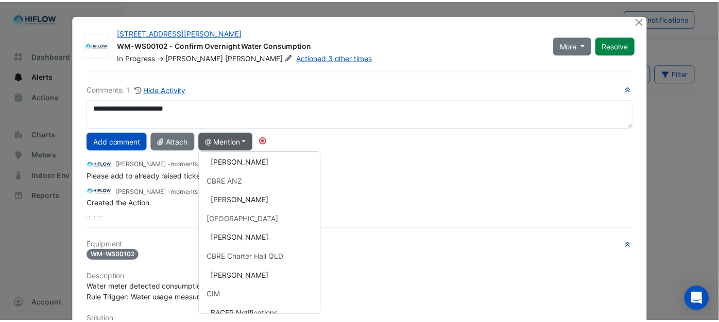
scroll to position [64, 0]
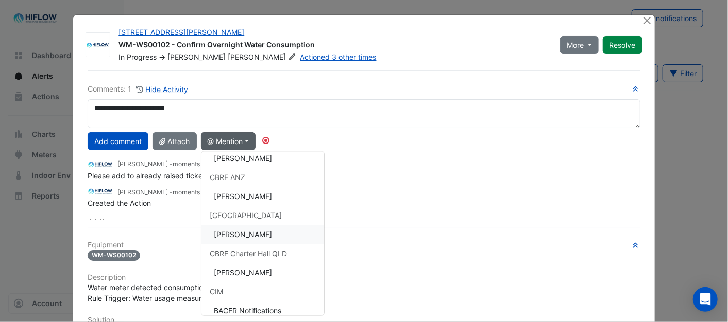
click at [246, 231] on button "[PERSON_NAME]" at bounding box center [262, 234] width 123 height 19
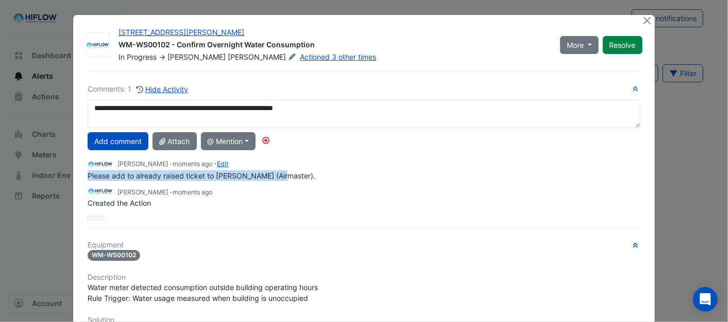
drag, startPoint x: 83, startPoint y: 174, endPoint x: 292, endPoint y: 177, distance: 208.6
click at [292, 177] on div "Please add to already raised ticket to [PERSON_NAME] (Airmaster)." at bounding box center [364, 175] width 552 height 11
drag, startPoint x: 292, startPoint y: 177, endPoint x: 198, endPoint y: 173, distance: 93.8
copy span "Please add to already raised ticket to [PERSON_NAME] (Airmaster)."
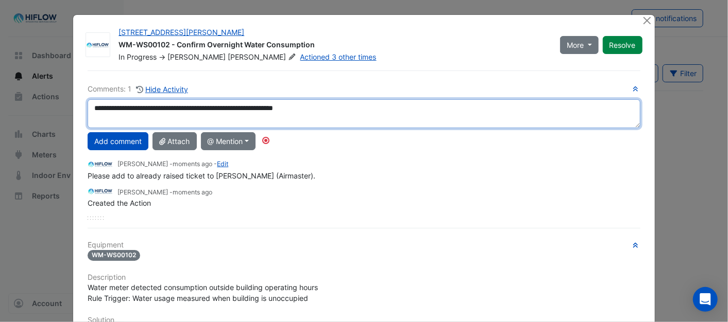
click at [102, 119] on textarea "**********" at bounding box center [364, 113] width 552 height 29
click at [354, 111] on textarea "**********" at bounding box center [364, 113] width 552 height 29
paste textarea "**********"
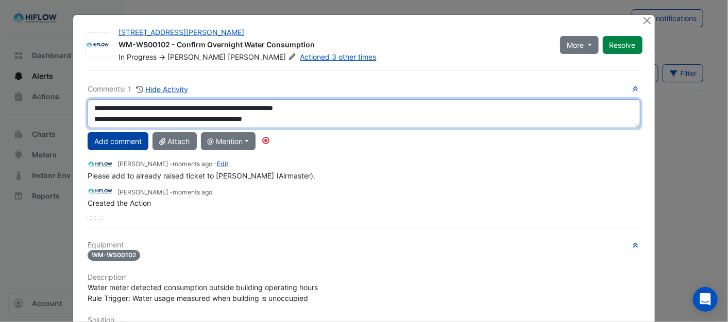
type textarea "**********"
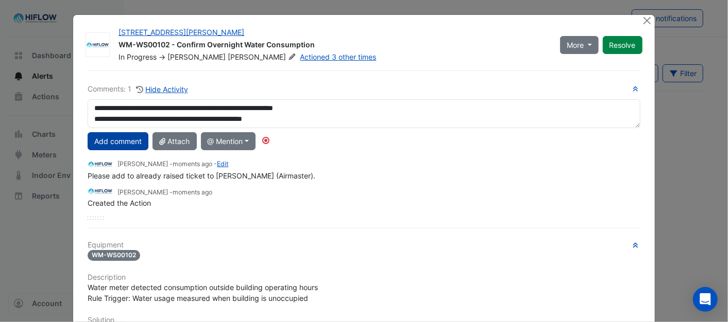
click at [123, 140] on button "Add comment" at bounding box center [118, 141] width 61 height 18
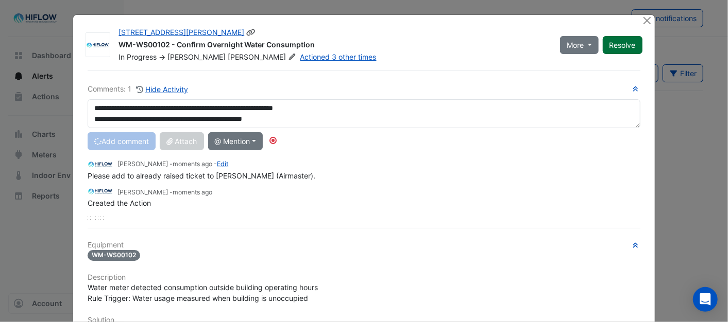
click at [620, 44] on button "Resolve" at bounding box center [623, 45] width 40 height 18
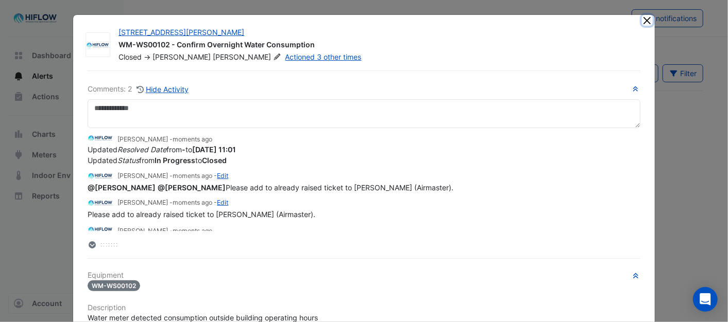
click at [642, 18] on button "Close" at bounding box center [647, 20] width 11 height 11
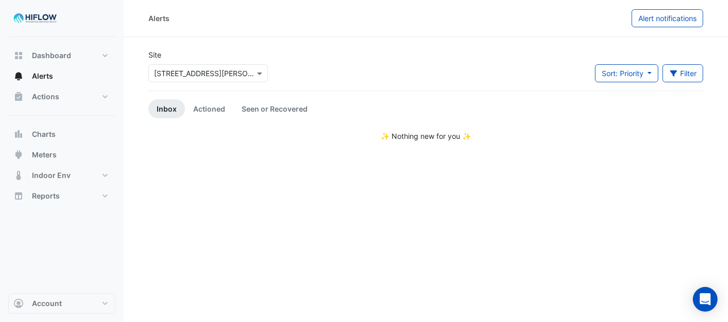
click at [259, 67] on div at bounding box center [208, 73] width 118 height 12
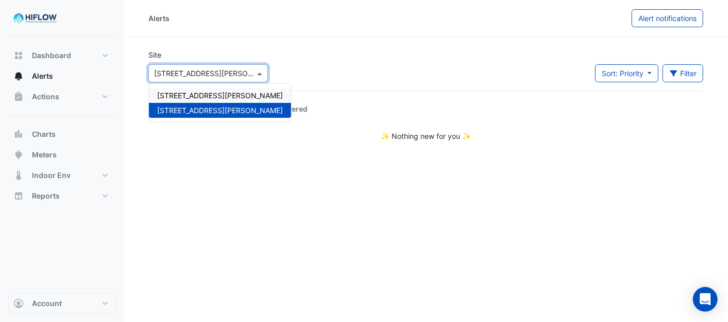
click at [202, 91] on span "[STREET_ADDRESS][PERSON_NAME]" at bounding box center [220, 95] width 126 height 9
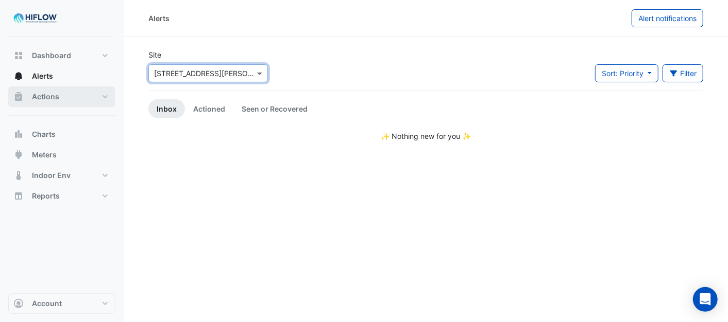
click at [48, 95] on span "Actions" at bounding box center [45, 97] width 27 height 10
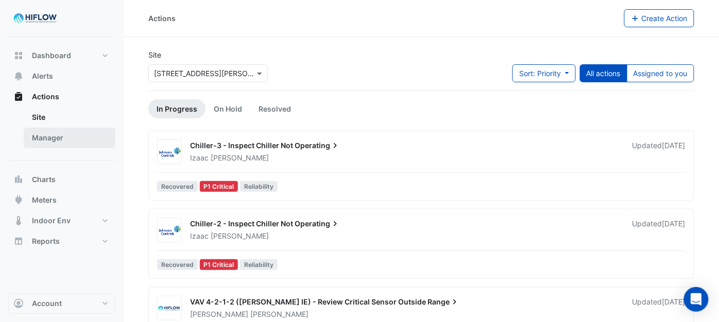
click at [52, 134] on link "Manager" at bounding box center [70, 138] width 92 height 21
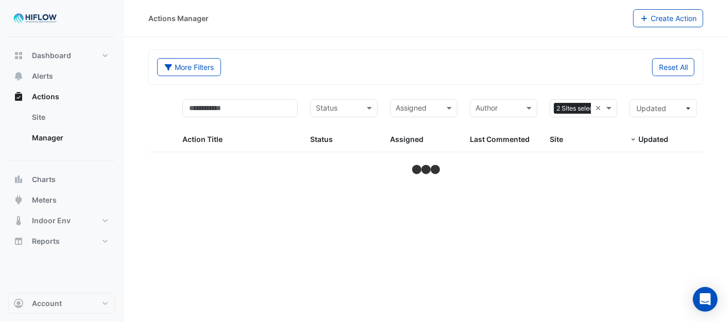
select select "***"
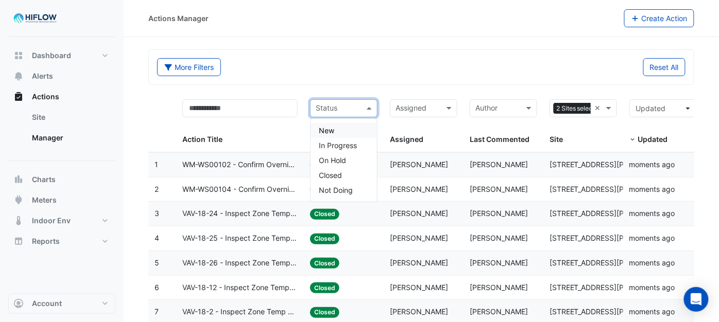
click at [369, 109] on span at bounding box center [370, 108] width 13 height 12
click at [318, 128] on div "New" at bounding box center [344, 130] width 66 height 15
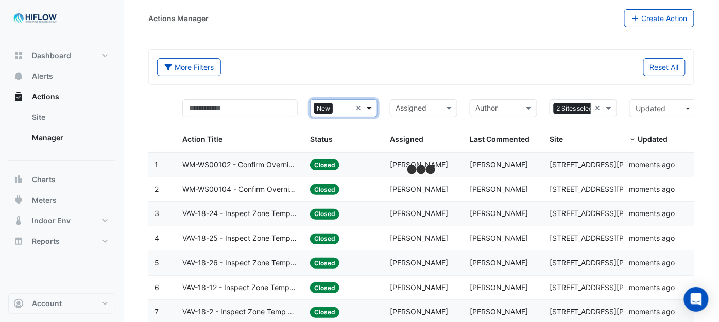
click at [367, 106] on span at bounding box center [370, 108] width 13 height 12
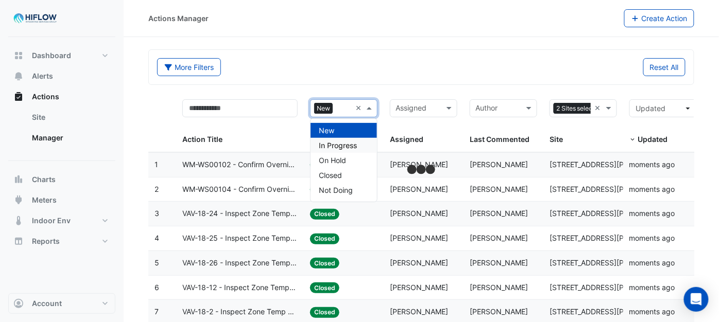
click at [337, 143] on span "In Progress" at bounding box center [338, 145] width 38 height 9
click at [366, 107] on span at bounding box center [370, 108] width 13 height 12
click at [328, 158] on span "On Hold" at bounding box center [332, 160] width 27 height 9
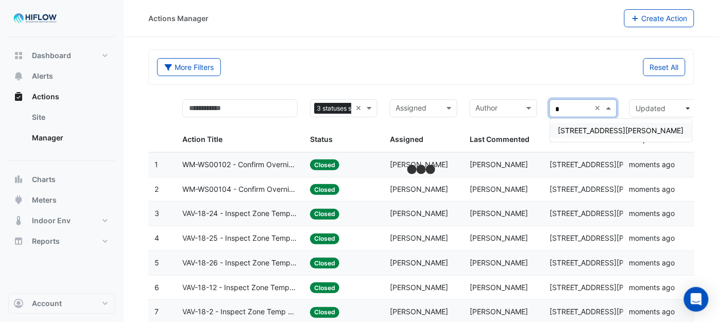
type input "**"
click at [590, 129] on span "[STREET_ADDRESS][PERSON_NAME]" at bounding box center [621, 130] width 126 height 9
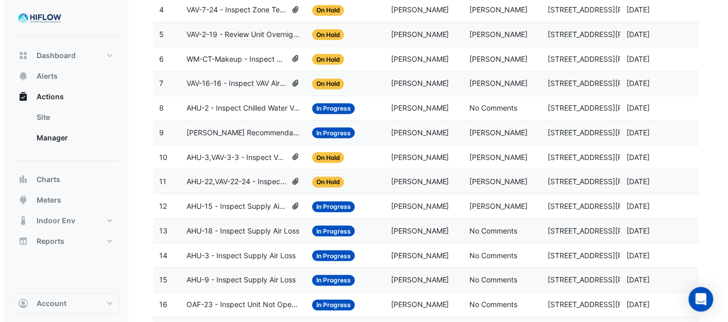
scroll to position [306, 0]
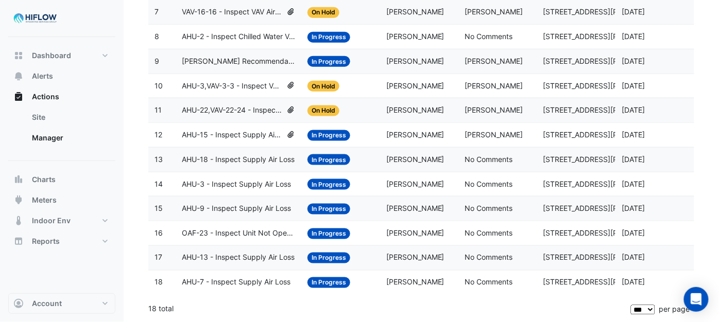
click at [330, 232] on span "In Progress" at bounding box center [328, 234] width 43 height 11
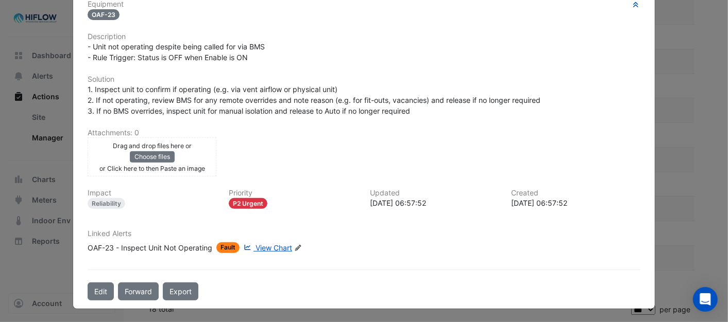
scroll to position [213, 0]
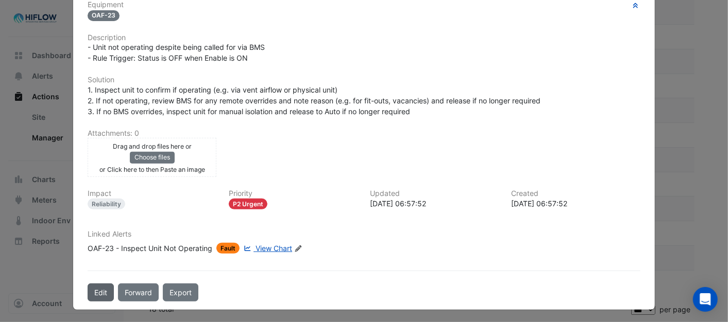
click at [96, 287] on button "Edit" at bounding box center [101, 293] width 26 height 18
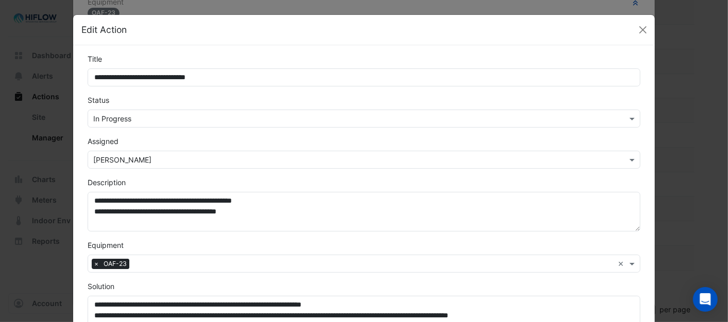
scroll to position [187, 0]
click at [627, 118] on span at bounding box center [633, 118] width 13 height 11
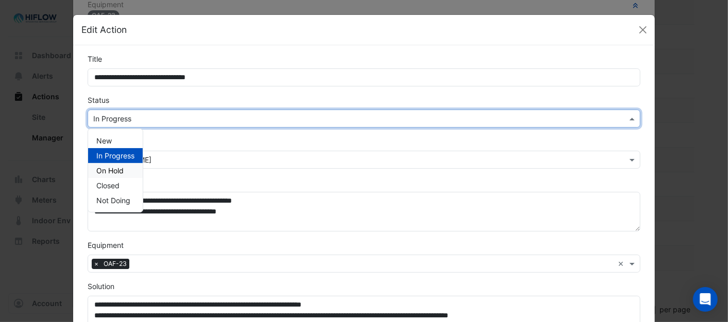
click at [105, 165] on div "On Hold" at bounding box center [115, 170] width 55 height 15
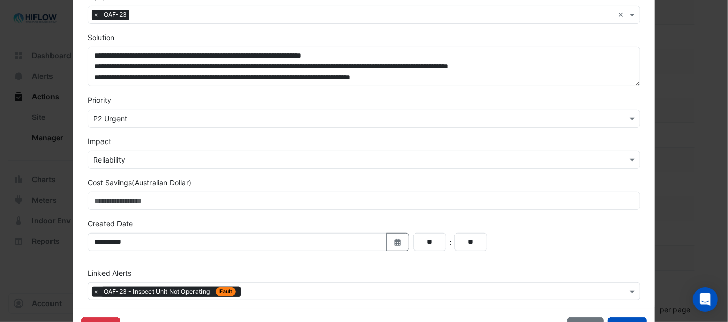
scroll to position [286, 0]
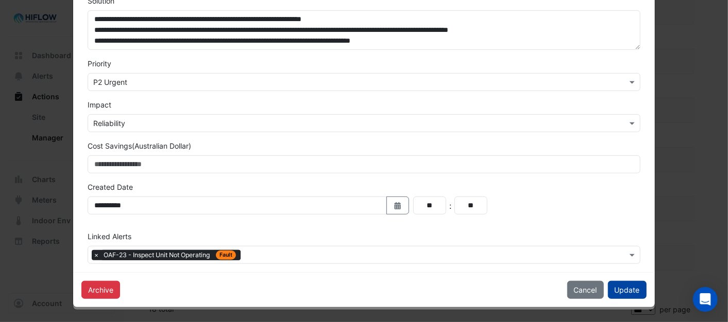
click at [616, 287] on button "Update" at bounding box center [627, 290] width 39 height 18
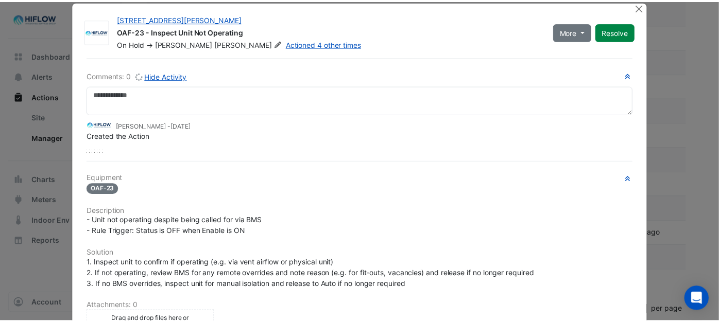
scroll to position [0, 0]
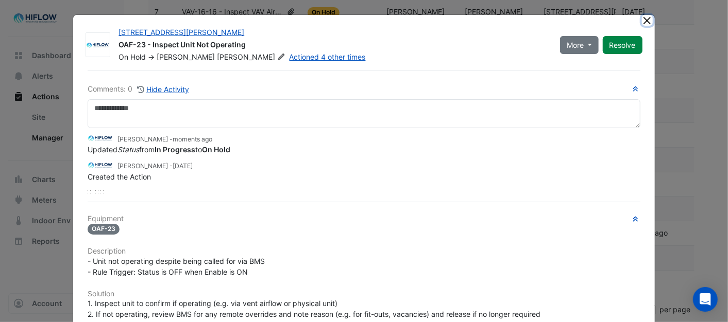
click at [642, 19] on button "Close" at bounding box center [647, 20] width 11 height 11
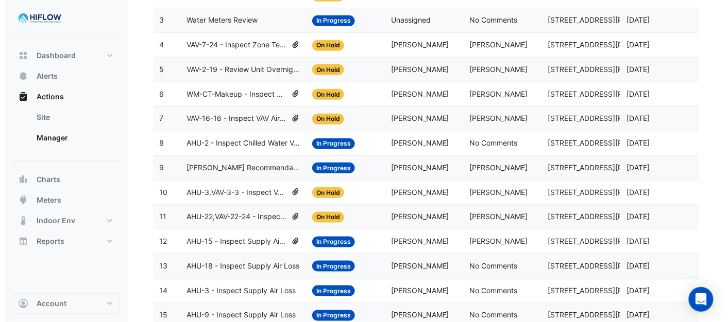
scroll to position [192, 0]
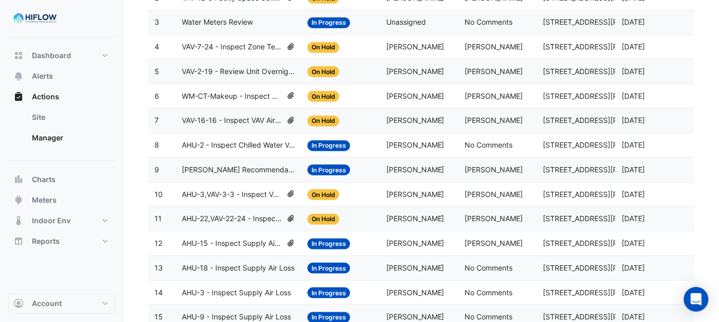
click at [251, 147] on span "AHU-2 - Inspect Chilled Water Valve Leak" at bounding box center [238, 146] width 113 height 12
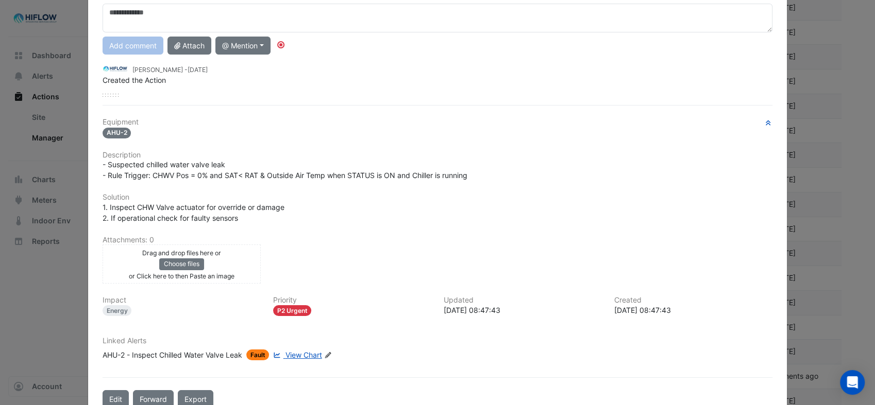
scroll to position [93, 0]
